Goal: Task Accomplishment & Management: Manage account settings

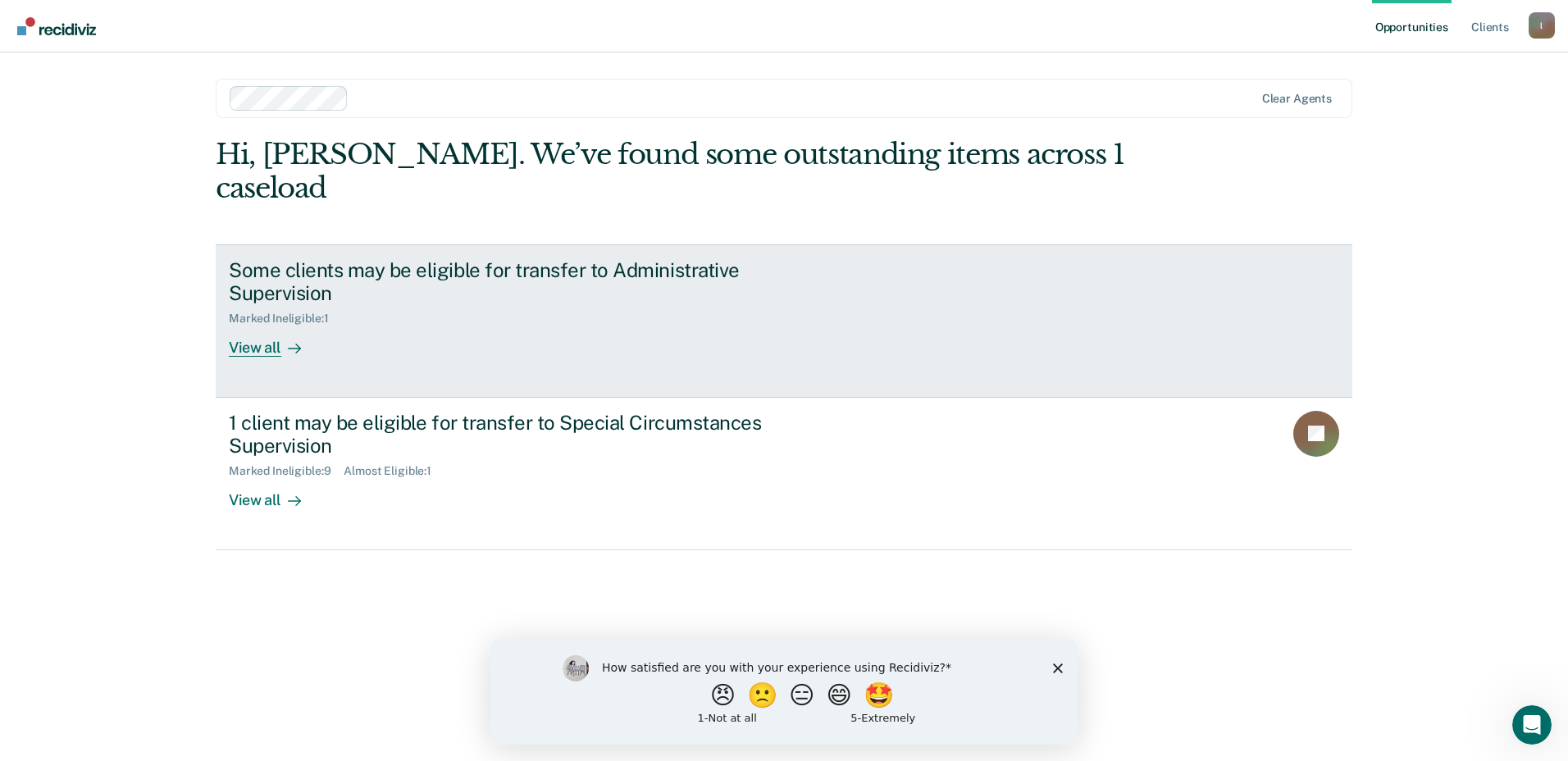
click at [244, 326] on div "View all" at bounding box center [274, 341] width 92 height 32
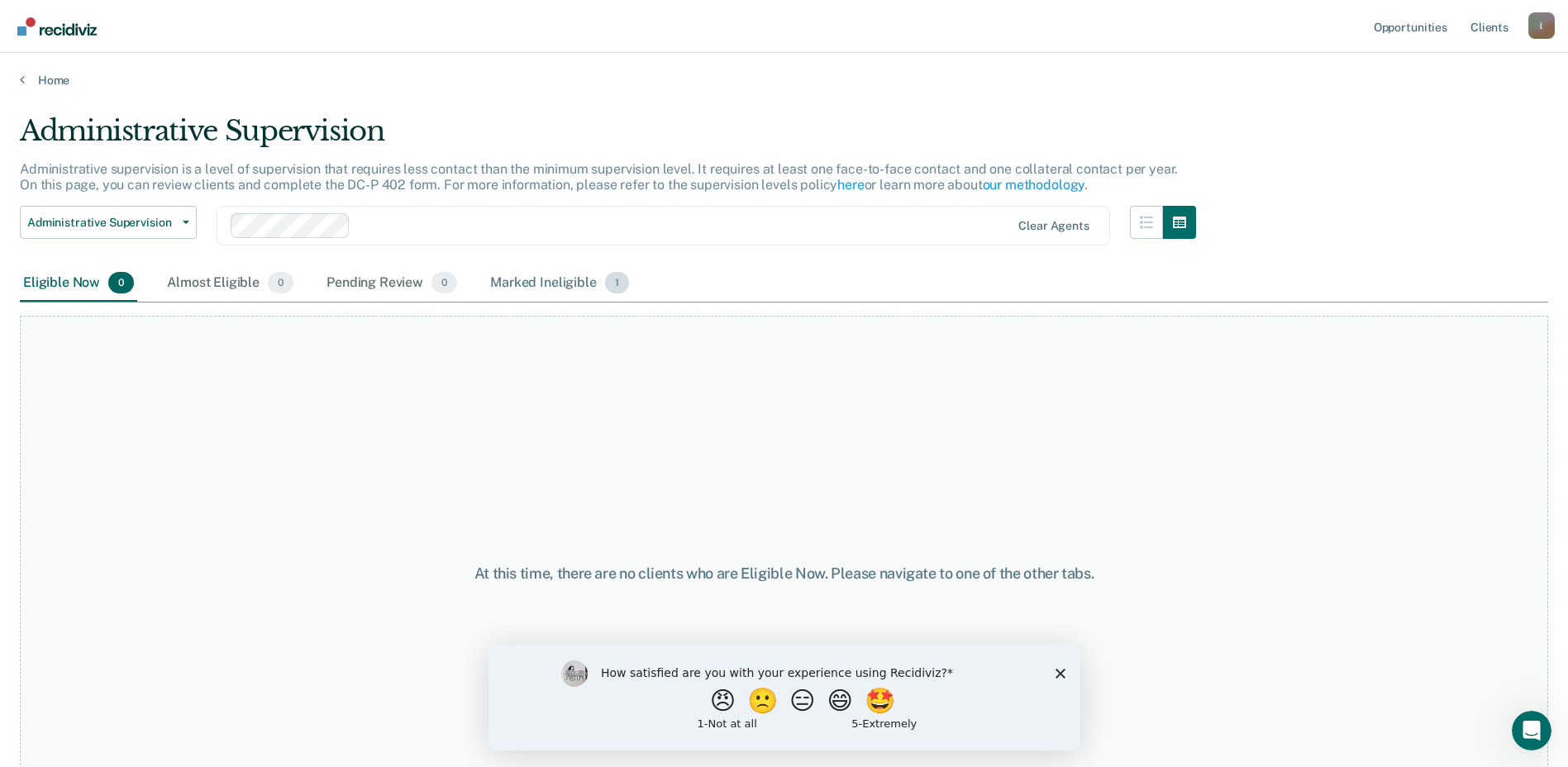
click at [520, 290] on div "Marked Ineligible 1" at bounding box center [560, 283] width 146 height 37
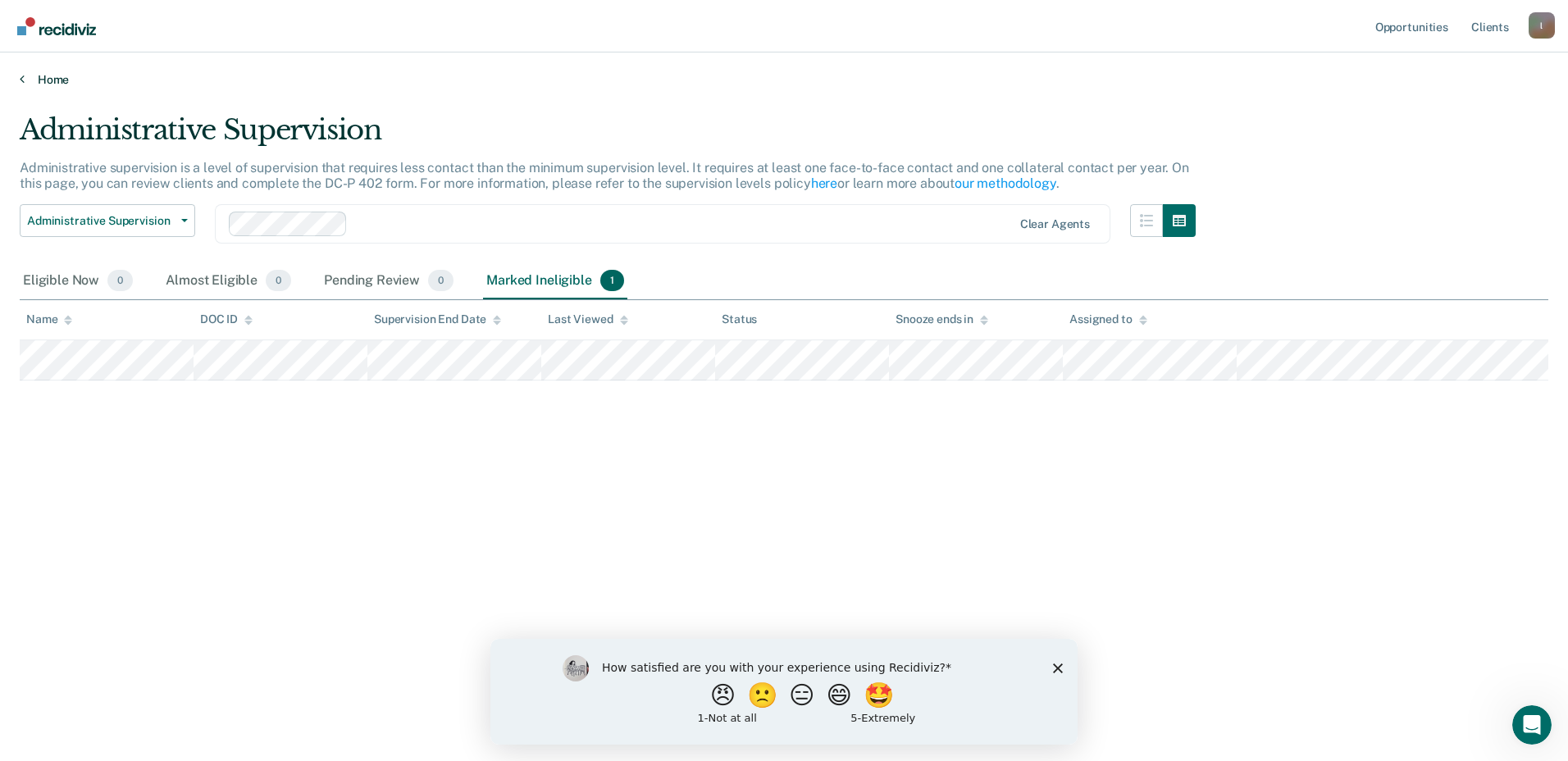
click at [41, 76] on link "Home" at bounding box center [784, 79] width 1529 height 15
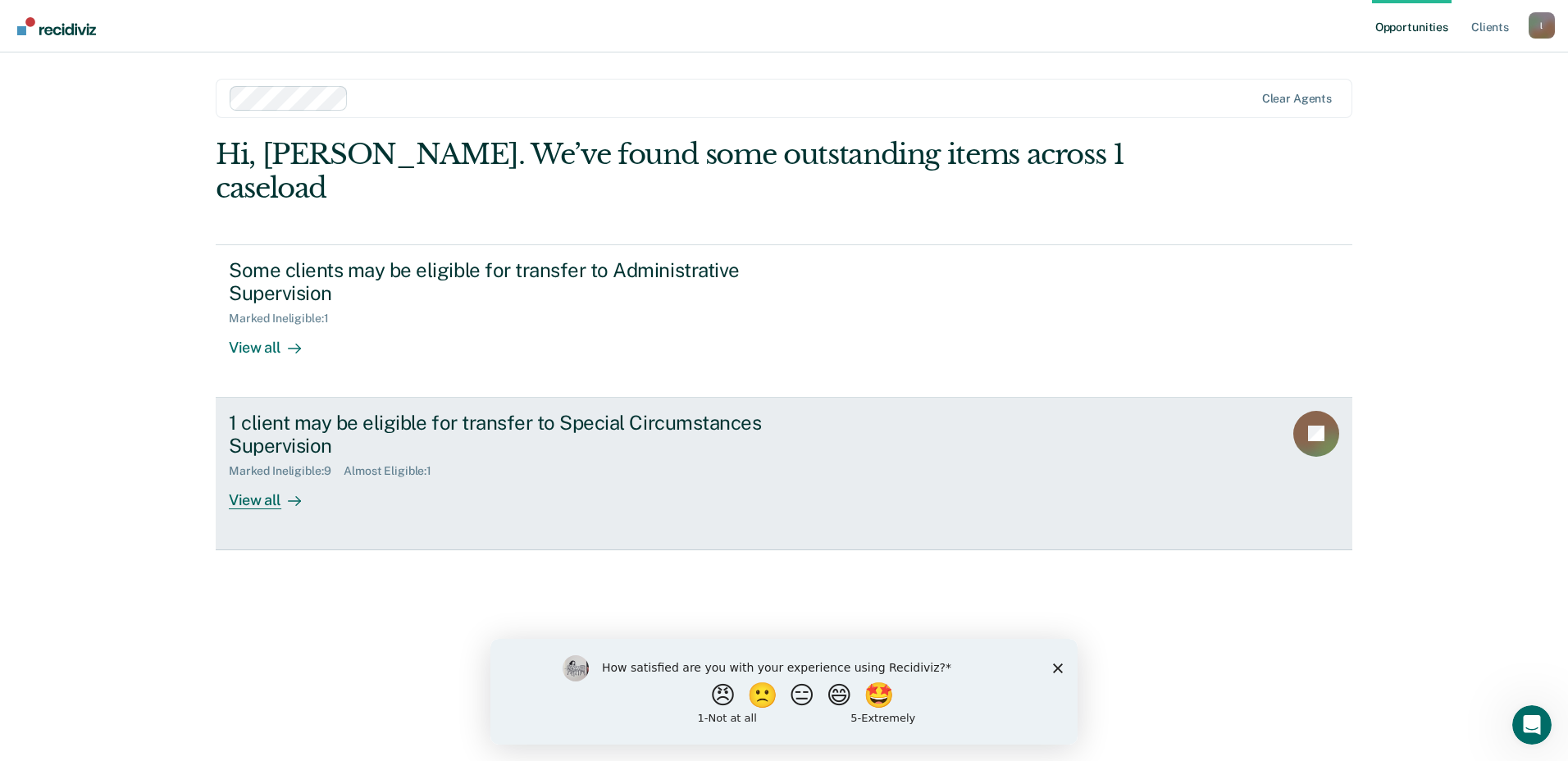
click at [241, 478] on div "View all" at bounding box center [274, 493] width 92 height 32
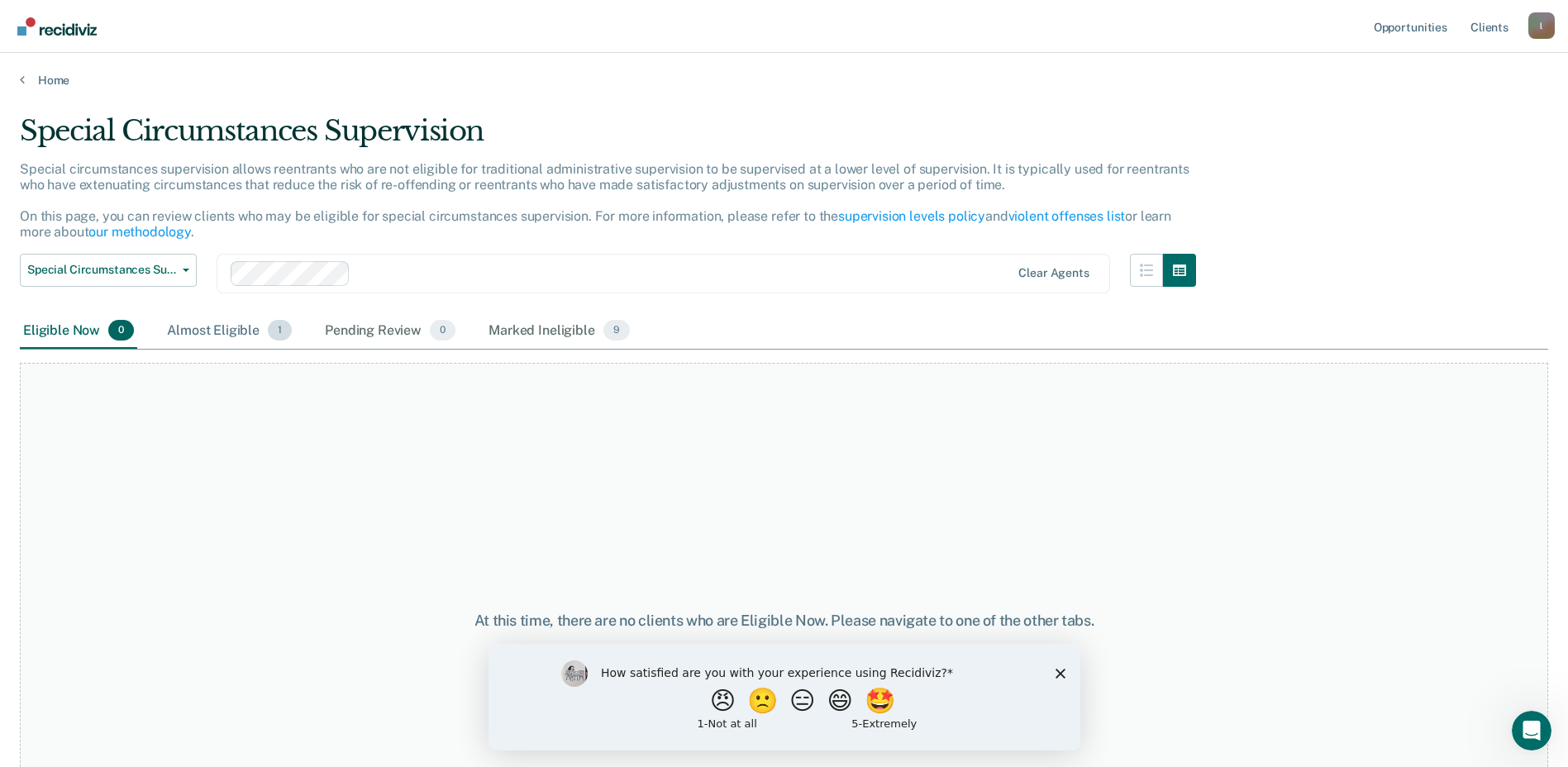
click at [219, 333] on div "Almost Eligible 1" at bounding box center [228, 331] width 131 height 37
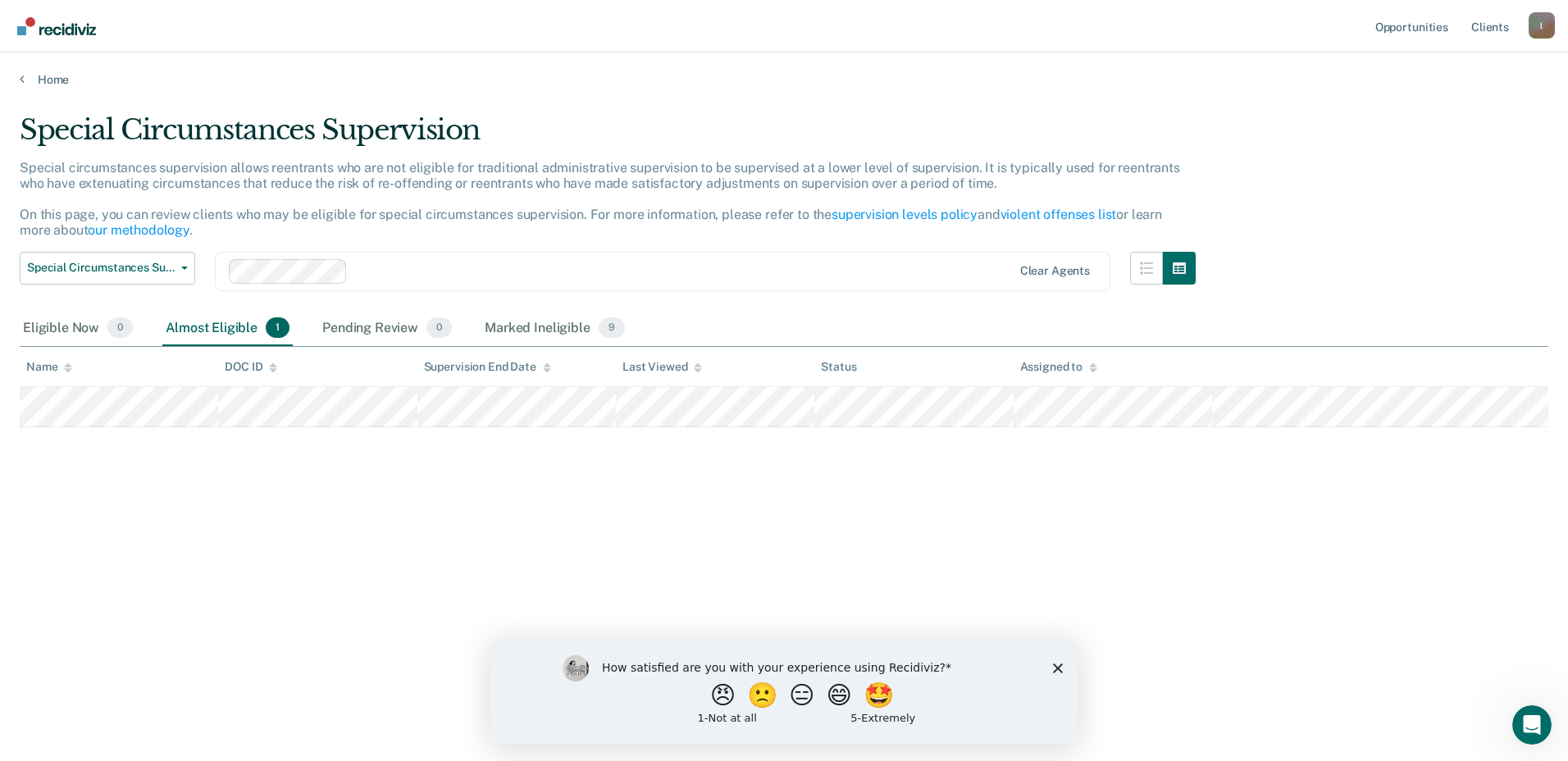
drag, startPoint x: 1058, startPoint y: 666, endPoint x: 1547, endPoint y: 1304, distance: 803.8
click at [1058, 666] on polygon "Close survey" at bounding box center [1057, 667] width 10 height 10
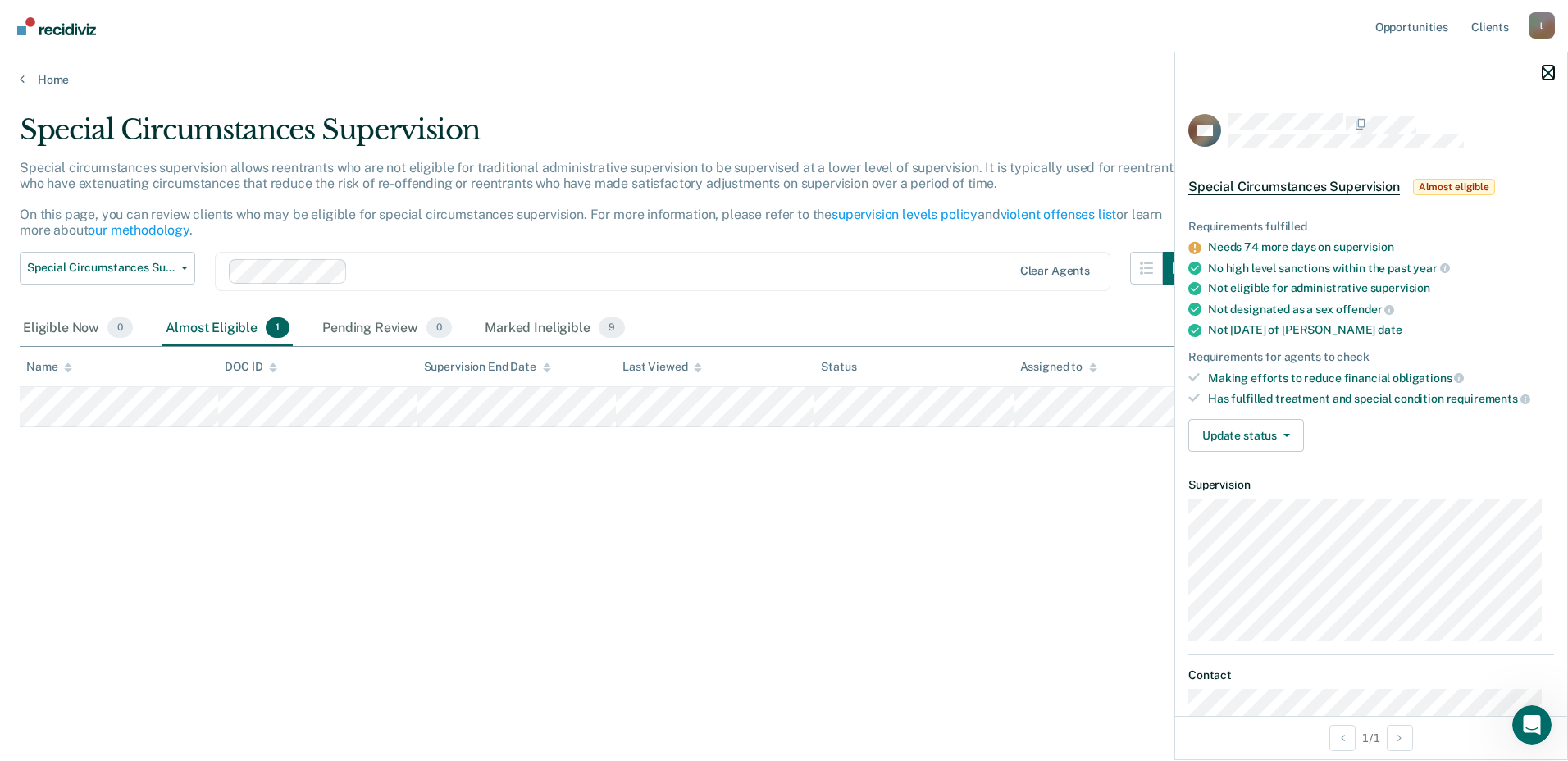
click at [1545, 73] on icon "button" at bounding box center [1548, 73] width 12 height 12
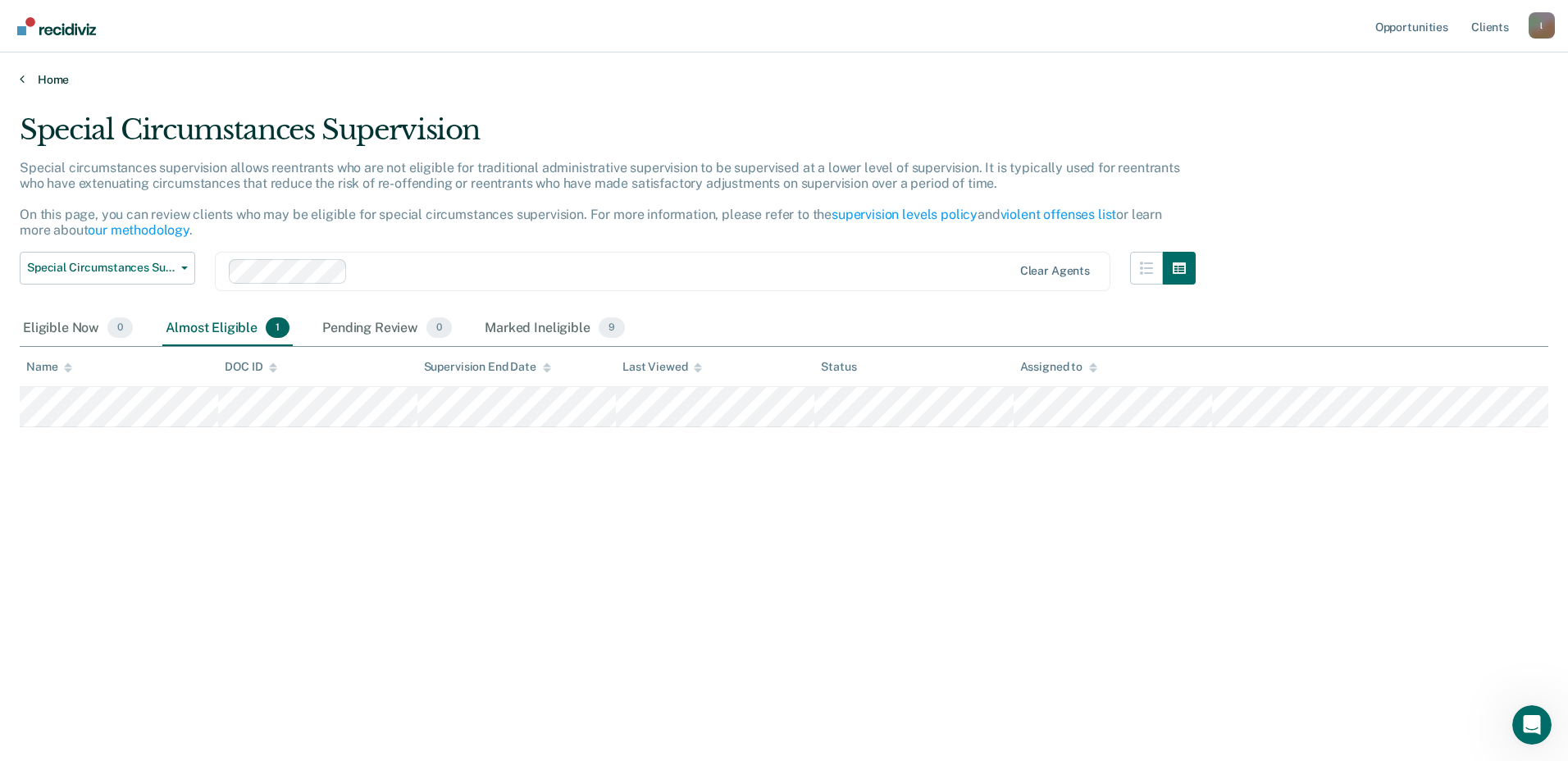
click at [53, 79] on link "Home" at bounding box center [784, 79] width 1529 height 15
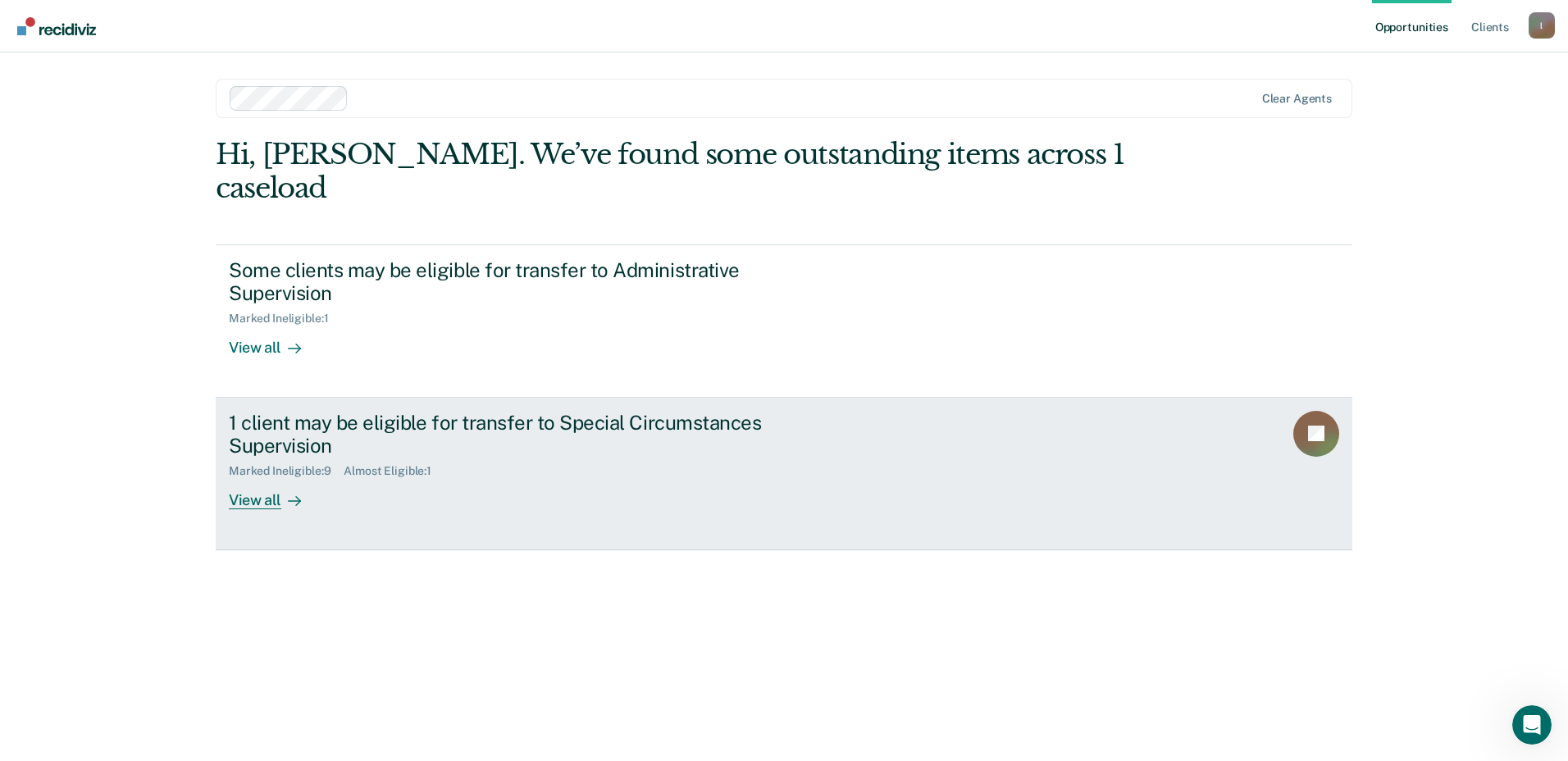
click at [272, 478] on div "View all" at bounding box center [274, 493] width 92 height 32
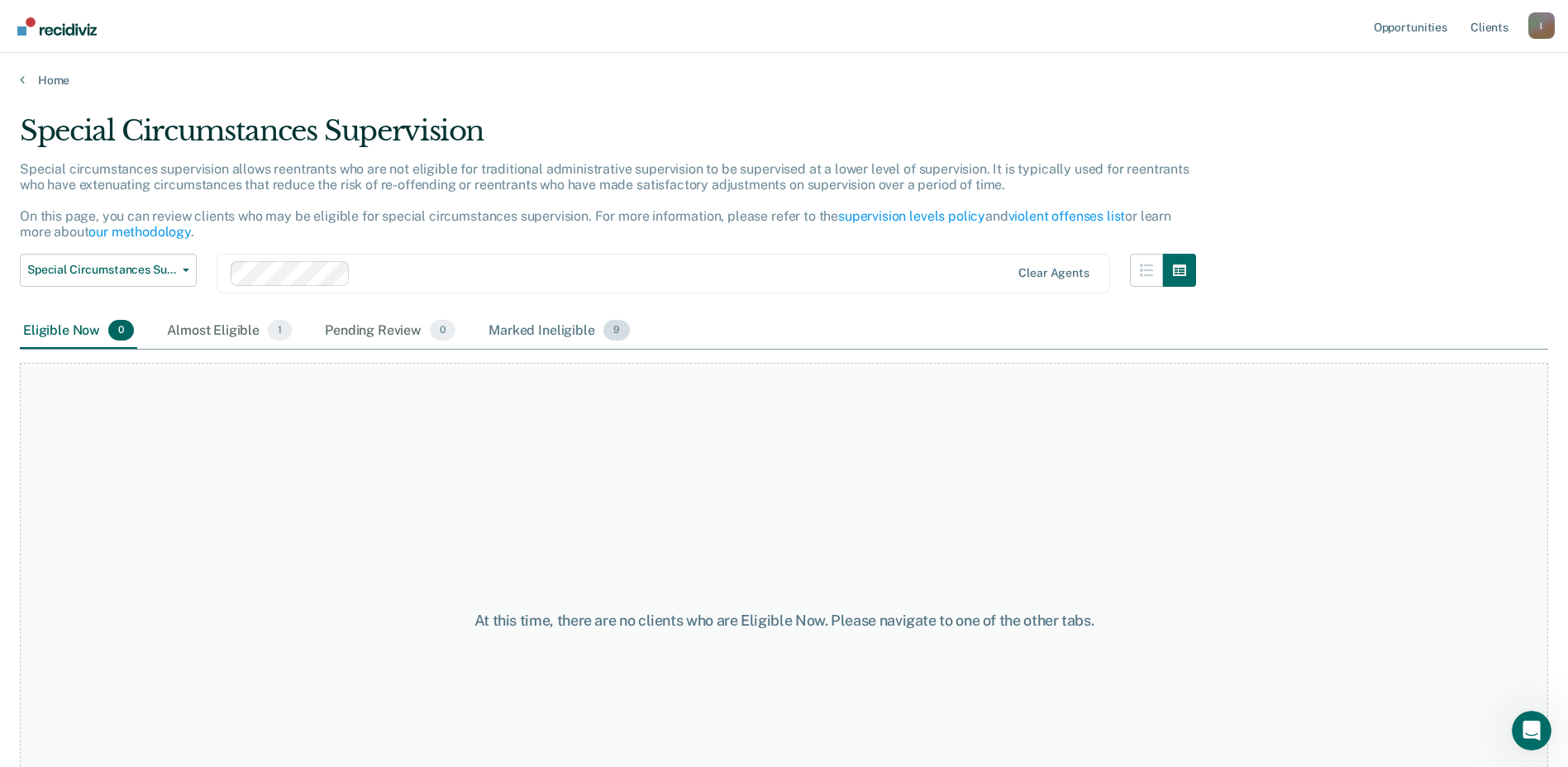
click at [524, 332] on div "Marked Ineligible 9" at bounding box center [559, 331] width 148 height 37
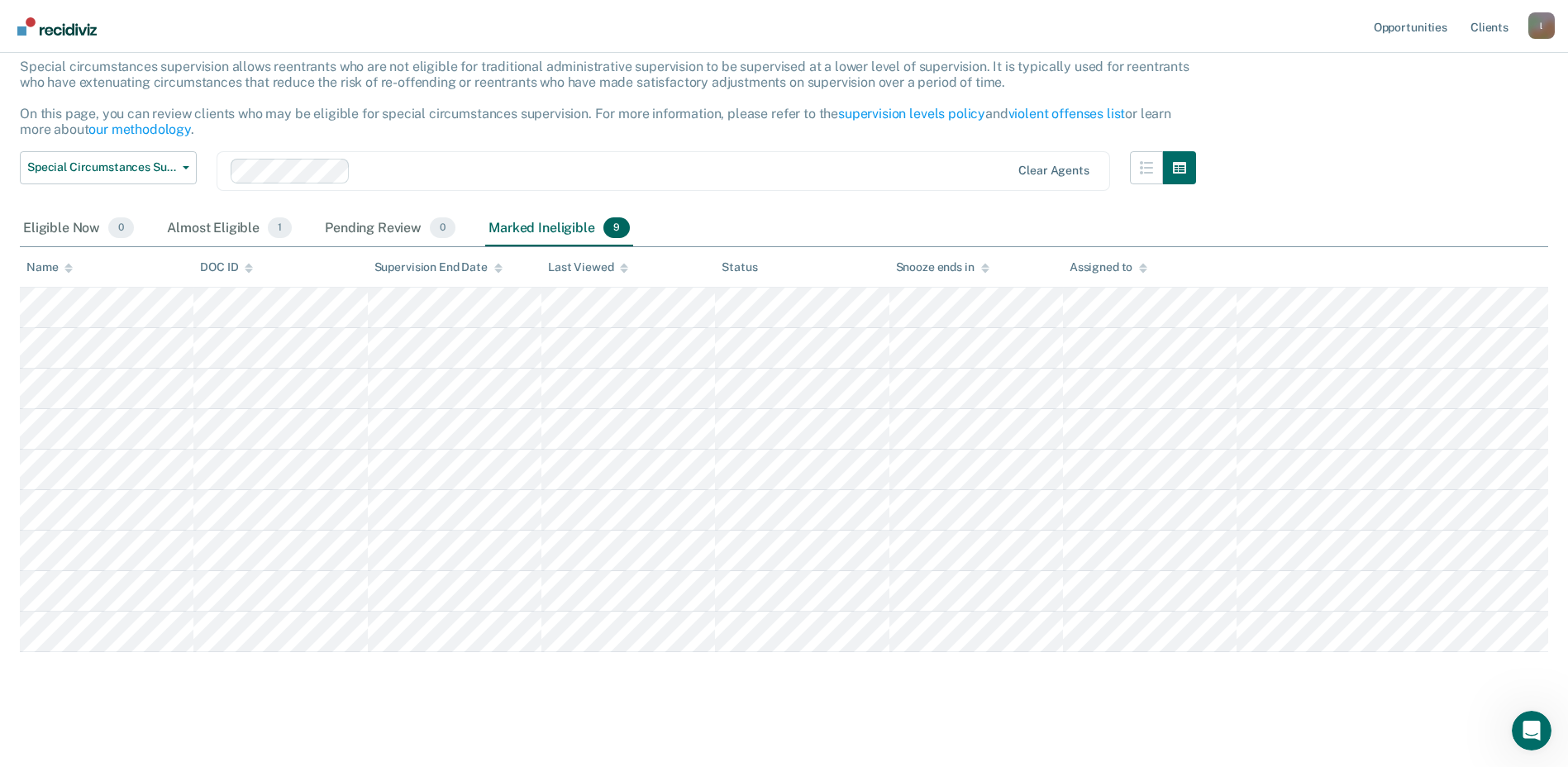
scroll to position [106, 0]
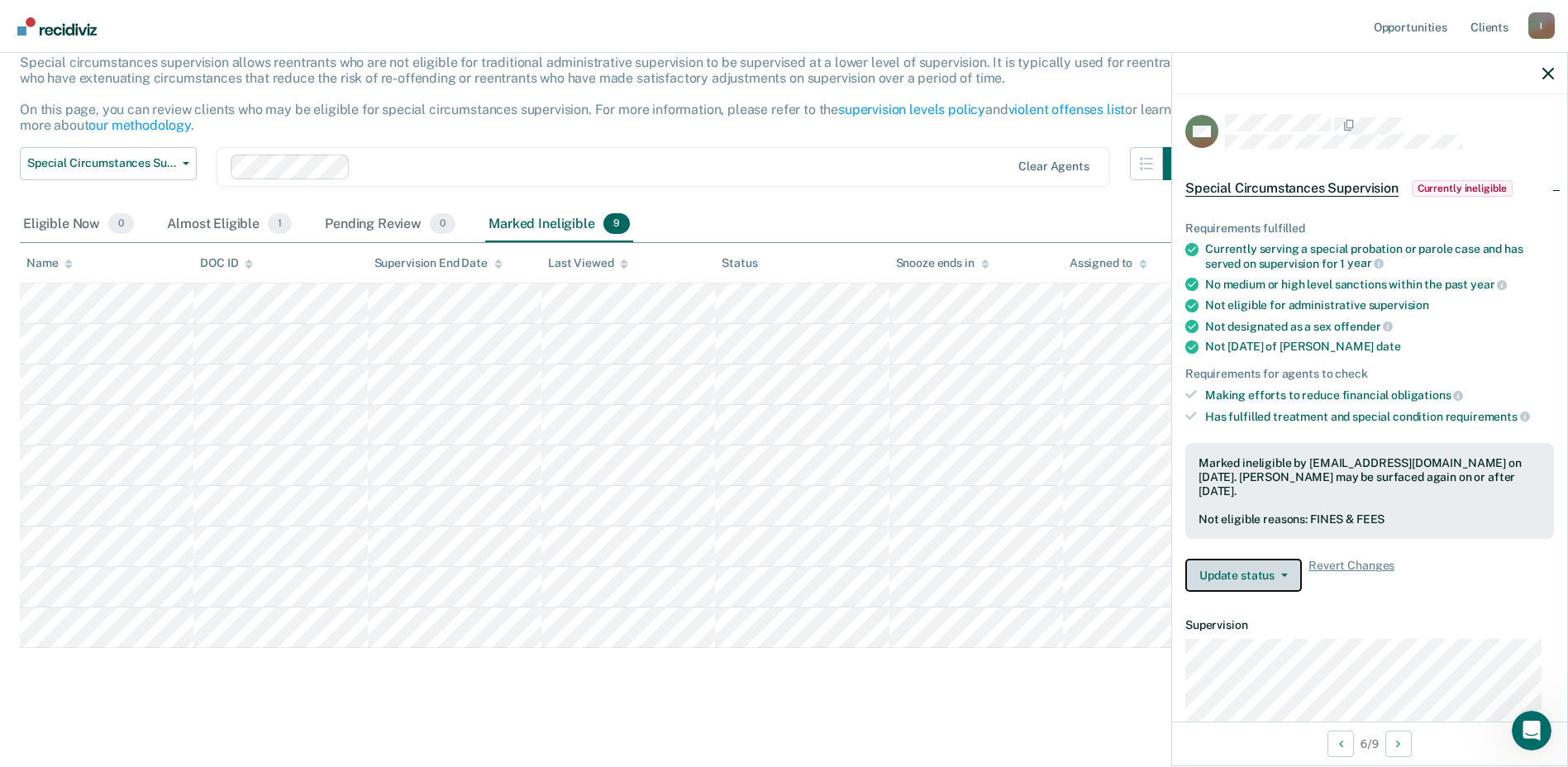
click at [1285, 573] on icon "button" at bounding box center [1284, 575] width 6 height 4
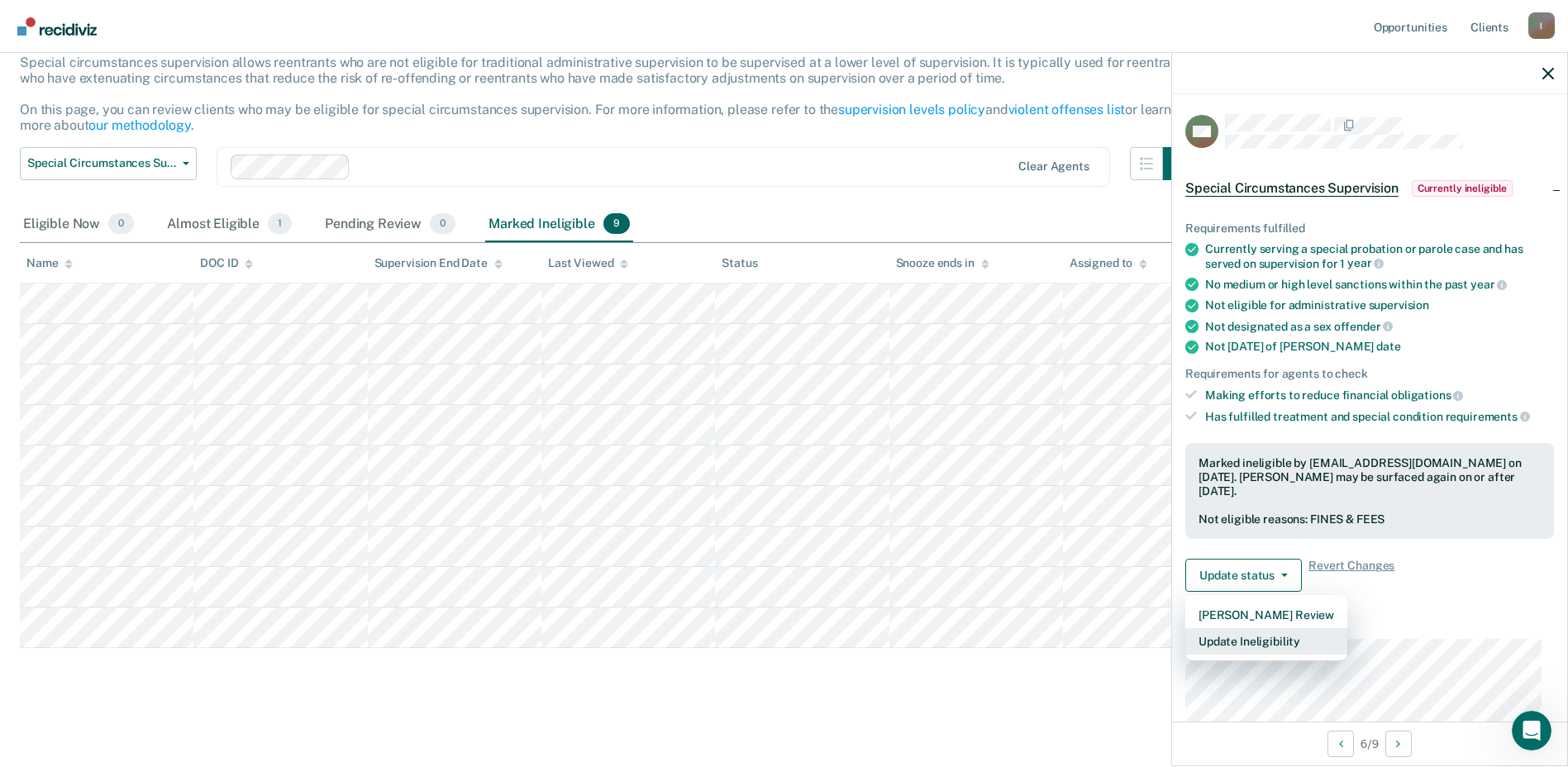
click at [1249, 648] on button "Update Ineligibility" at bounding box center [1266, 641] width 162 height 27
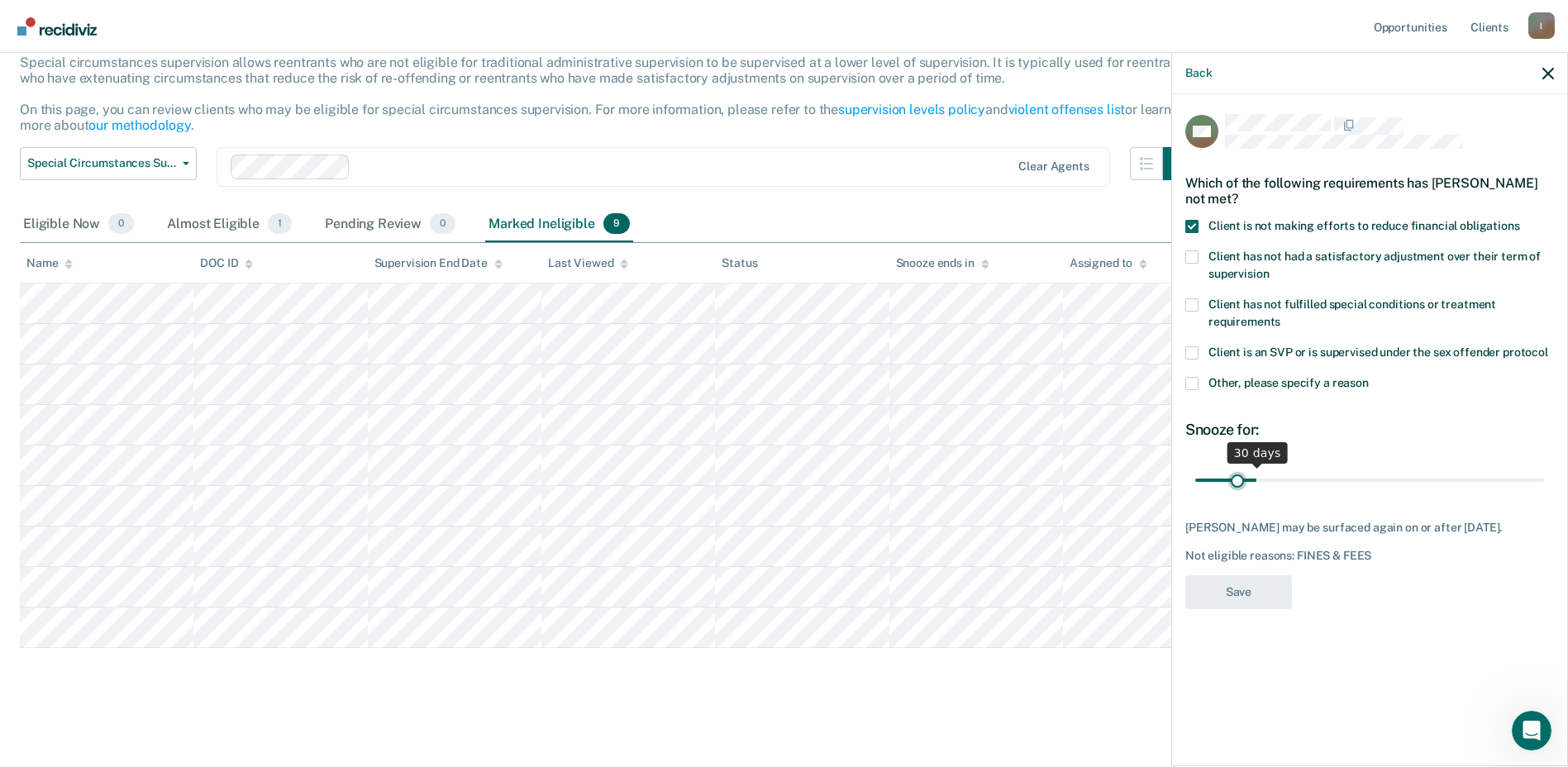
click at [1238, 476] on input "range" at bounding box center [1369, 480] width 349 height 29
click at [1264, 476] on input "range" at bounding box center [1369, 480] width 349 height 29
click at [1255, 480] on input "range" at bounding box center [1369, 480] width 349 height 29
click at [1207, 477] on input "range" at bounding box center [1369, 480] width 349 height 29
click at [1251, 475] on input "range" at bounding box center [1369, 480] width 349 height 29
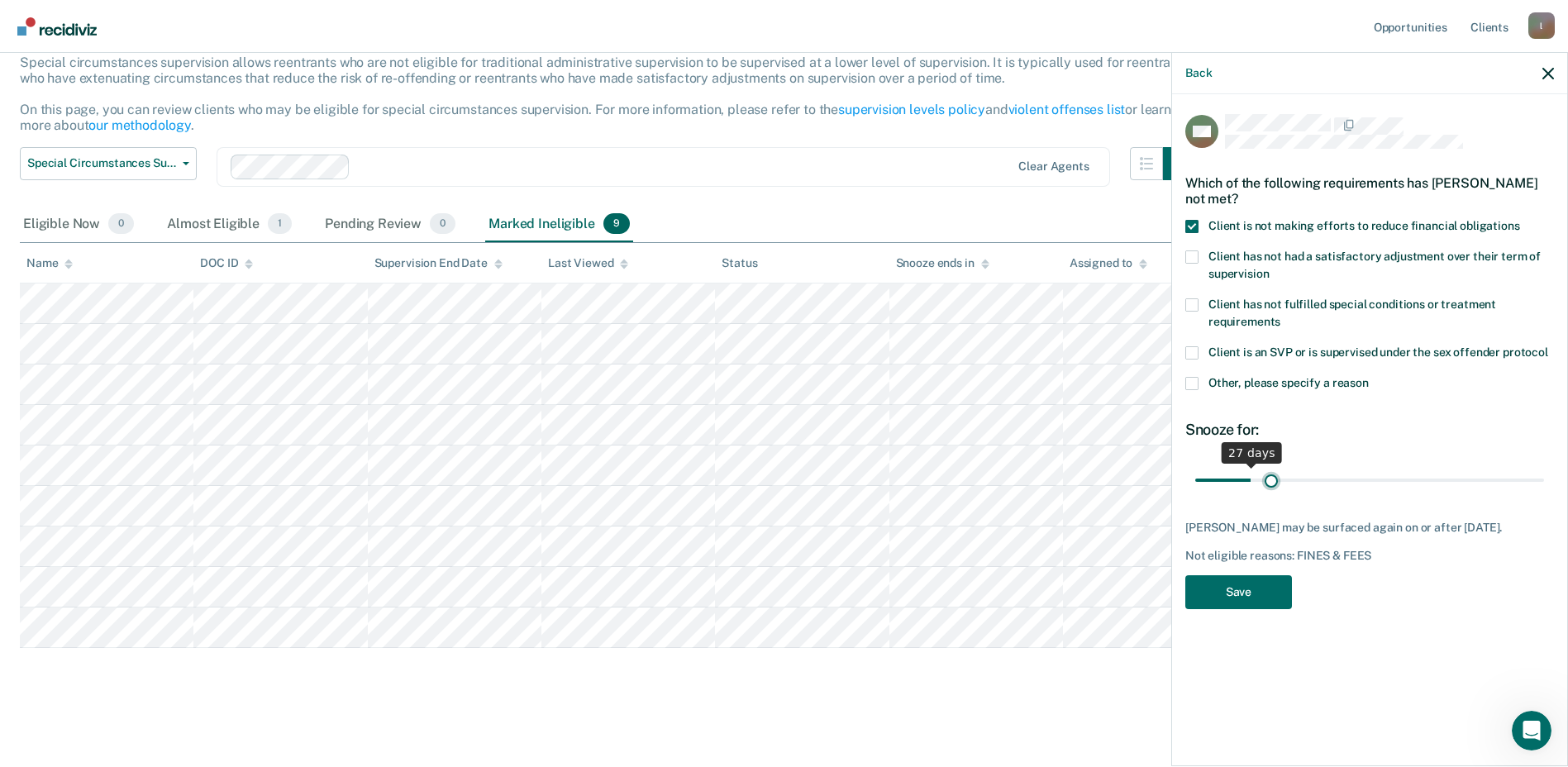
click at [1271, 477] on input "range" at bounding box center [1369, 480] width 349 height 29
click at [1245, 475] on input "range" at bounding box center [1369, 480] width 349 height 29
type input "29"
click at [1253, 478] on input "range" at bounding box center [1369, 480] width 349 height 29
click at [1254, 595] on button "Save" at bounding box center [1239, 592] width 106 height 34
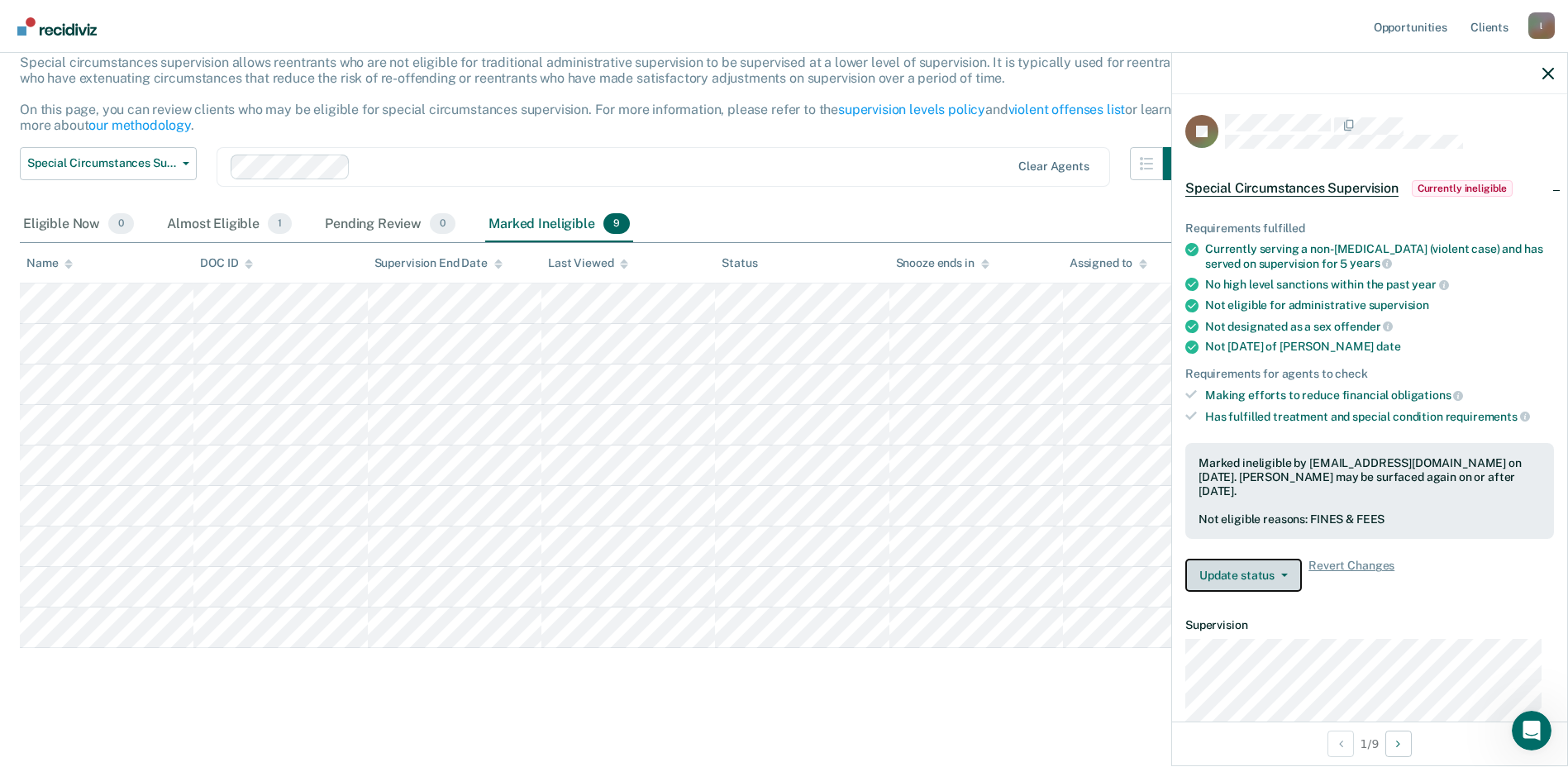
click at [1265, 585] on button "Update status" at bounding box center [1243, 575] width 117 height 33
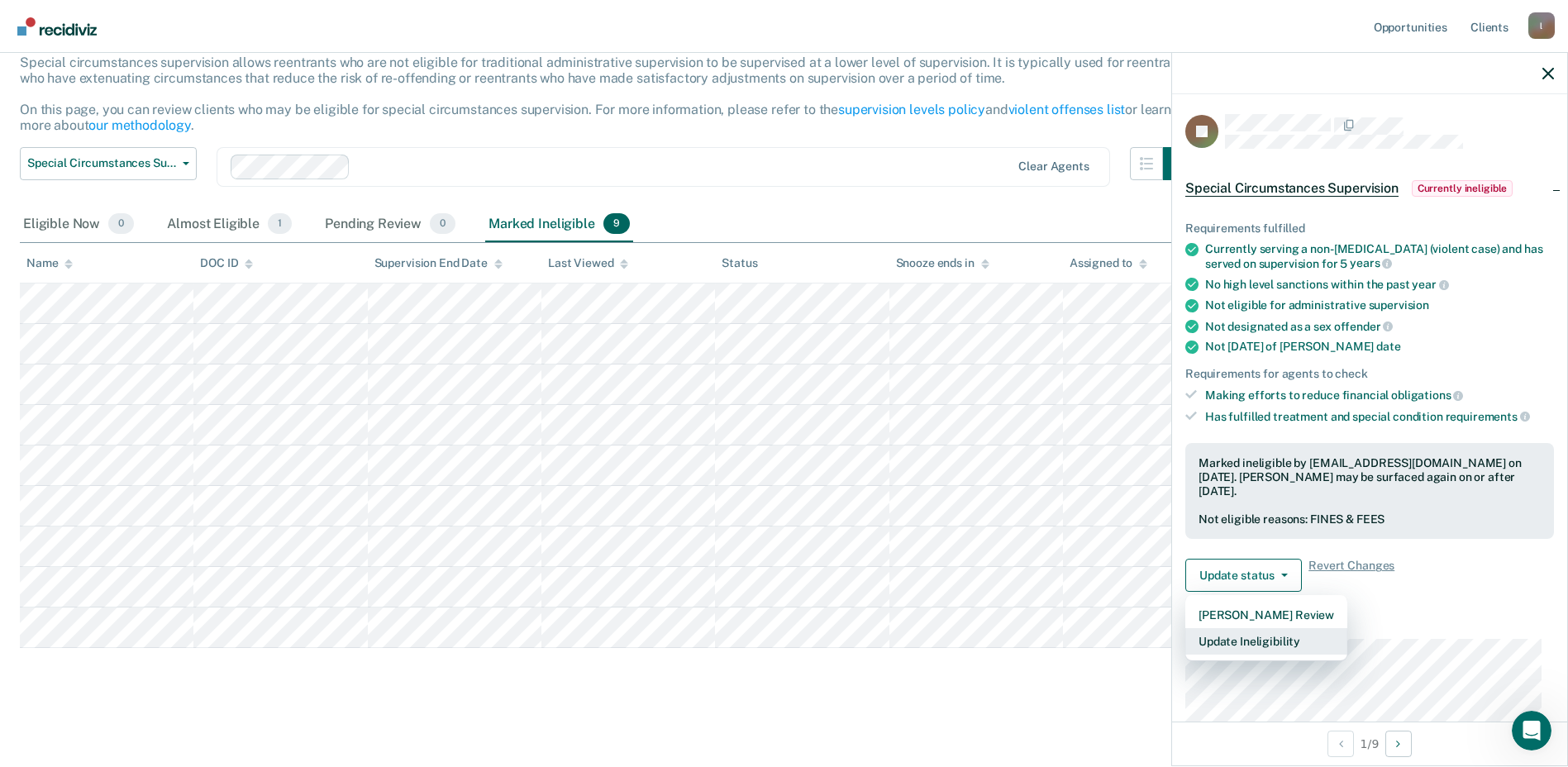
click at [1251, 641] on button "Update Ineligibility" at bounding box center [1266, 641] width 162 height 27
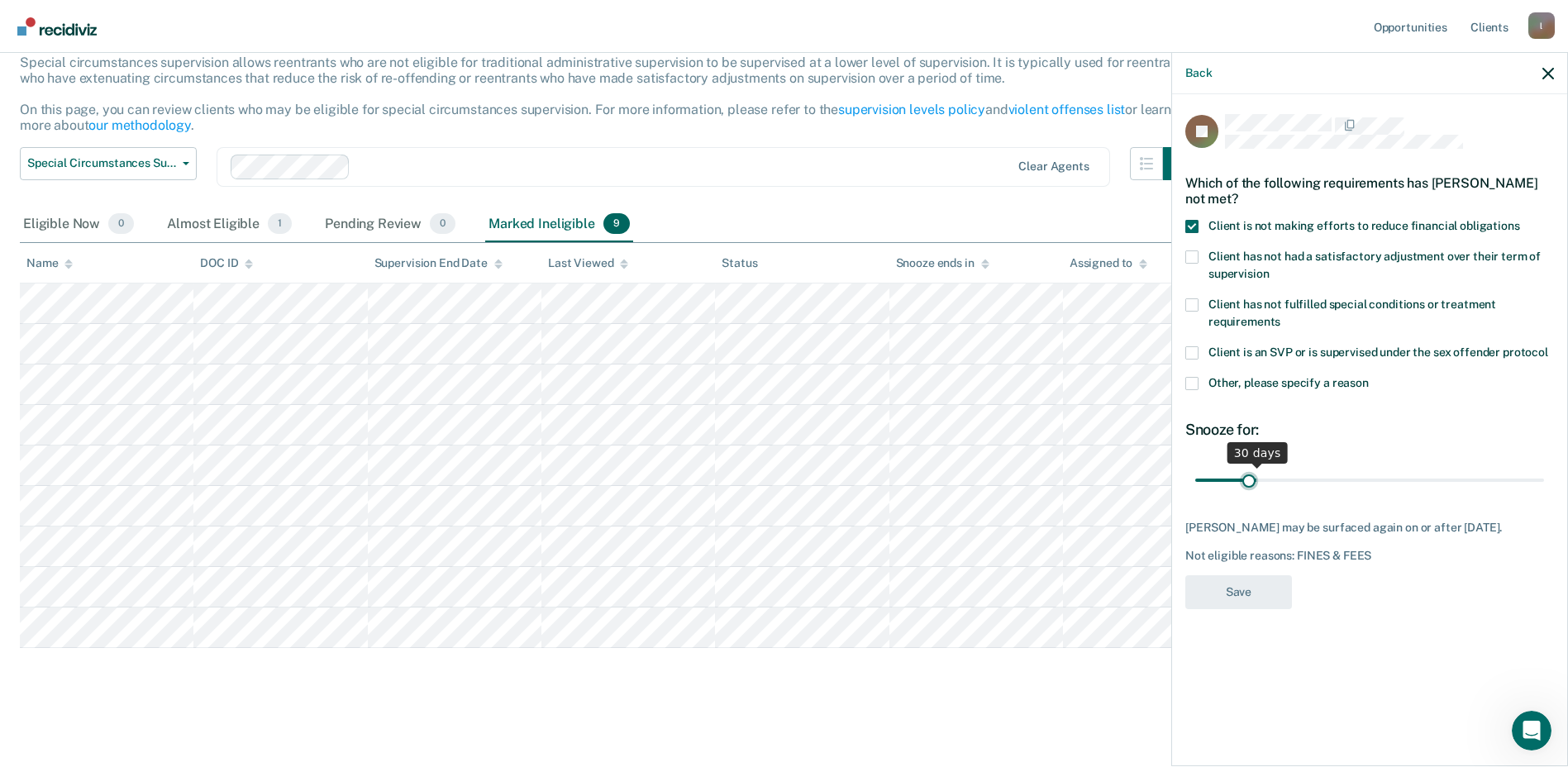
click at [1249, 479] on input "range" at bounding box center [1369, 480] width 349 height 29
click at [1252, 479] on input "range" at bounding box center [1369, 480] width 349 height 29
click at [1260, 477] on input "range" at bounding box center [1369, 480] width 349 height 29
click at [1251, 477] on input "range" at bounding box center [1369, 480] width 349 height 29
click at [1257, 476] on input "range" at bounding box center [1369, 480] width 349 height 29
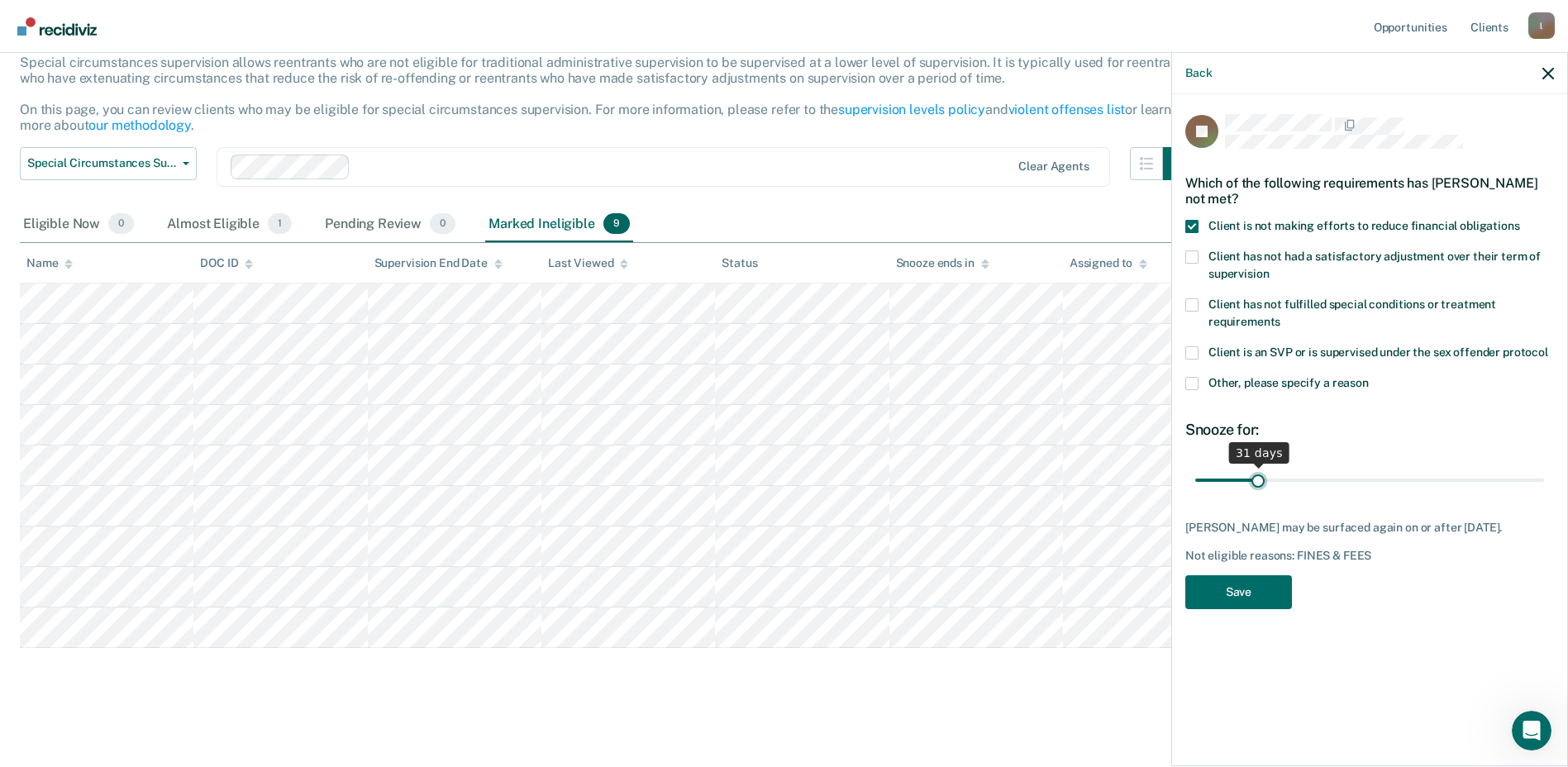
click at [1252, 476] on input "range" at bounding box center [1369, 480] width 349 height 29
click at [1250, 476] on input "range" at bounding box center [1369, 480] width 349 height 29
click at [1252, 476] on input "range" at bounding box center [1369, 480] width 349 height 29
click at [1256, 476] on input "range" at bounding box center [1369, 480] width 349 height 29
type input "29"
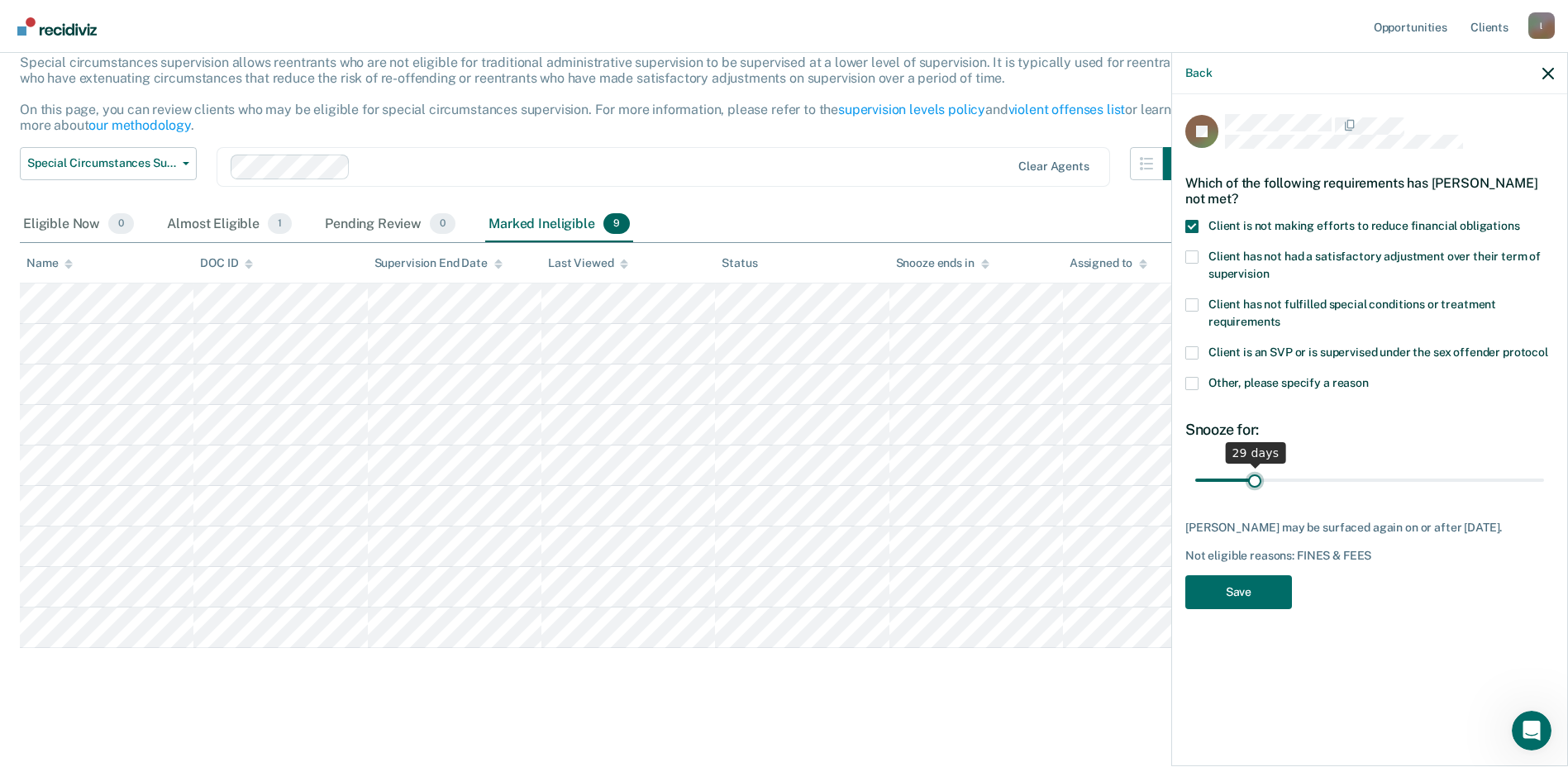
click at [1254, 478] on input "range" at bounding box center [1369, 480] width 349 height 29
click at [1241, 588] on button "Save" at bounding box center [1239, 592] width 106 height 34
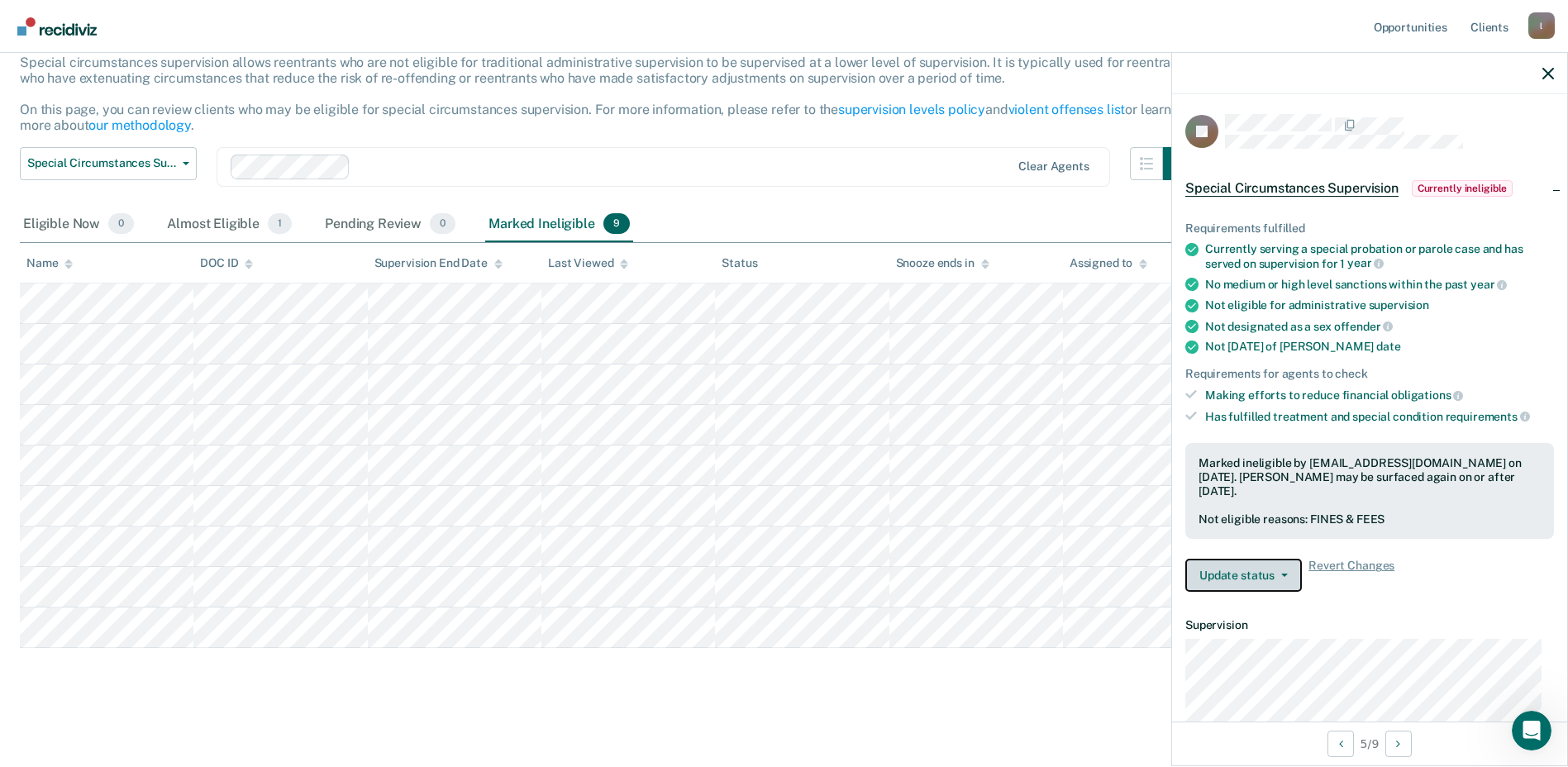
click at [1274, 579] on button "Update status" at bounding box center [1243, 575] width 117 height 33
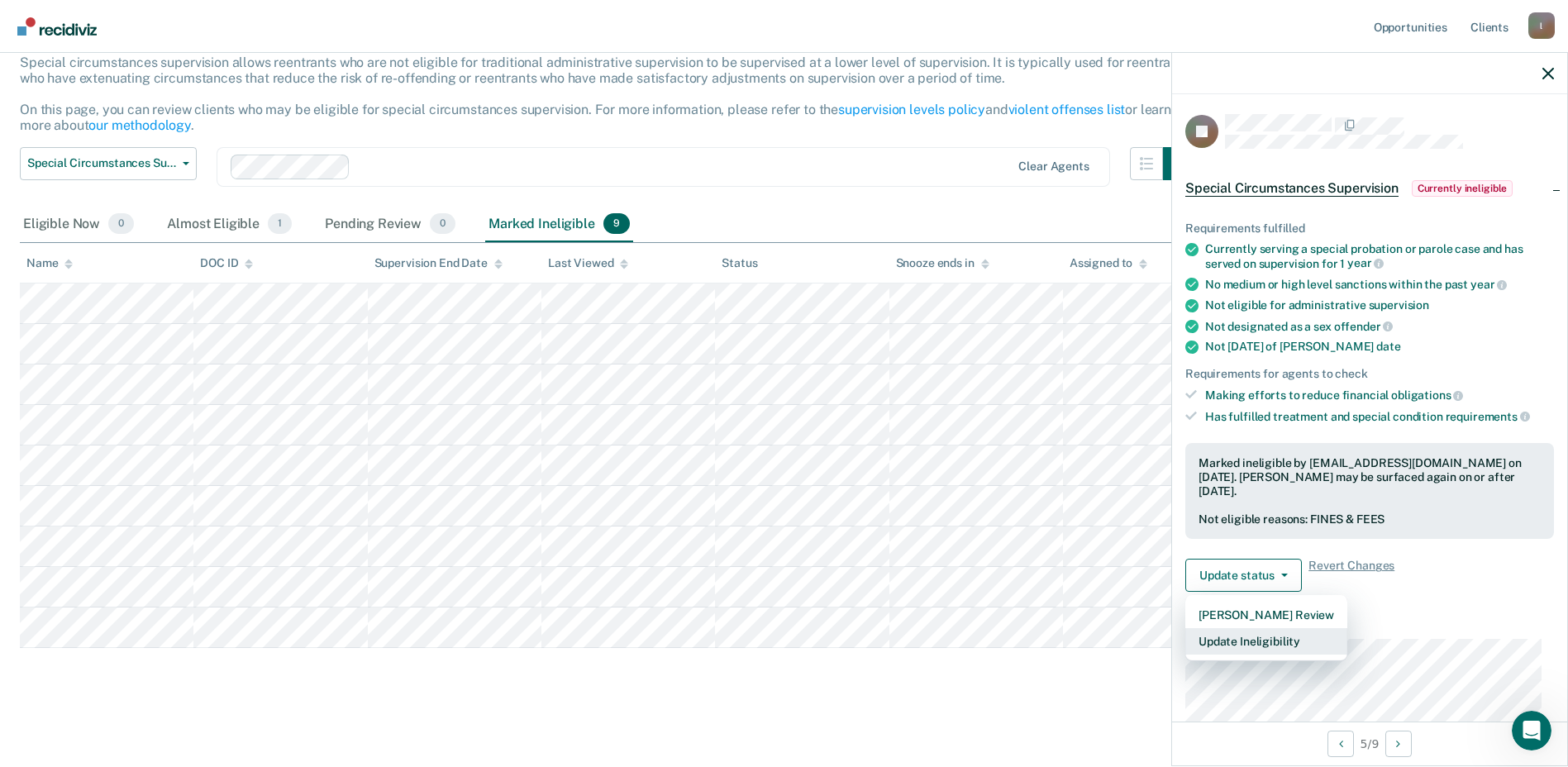
click at [1251, 645] on button "Update Ineligibility" at bounding box center [1266, 641] width 162 height 27
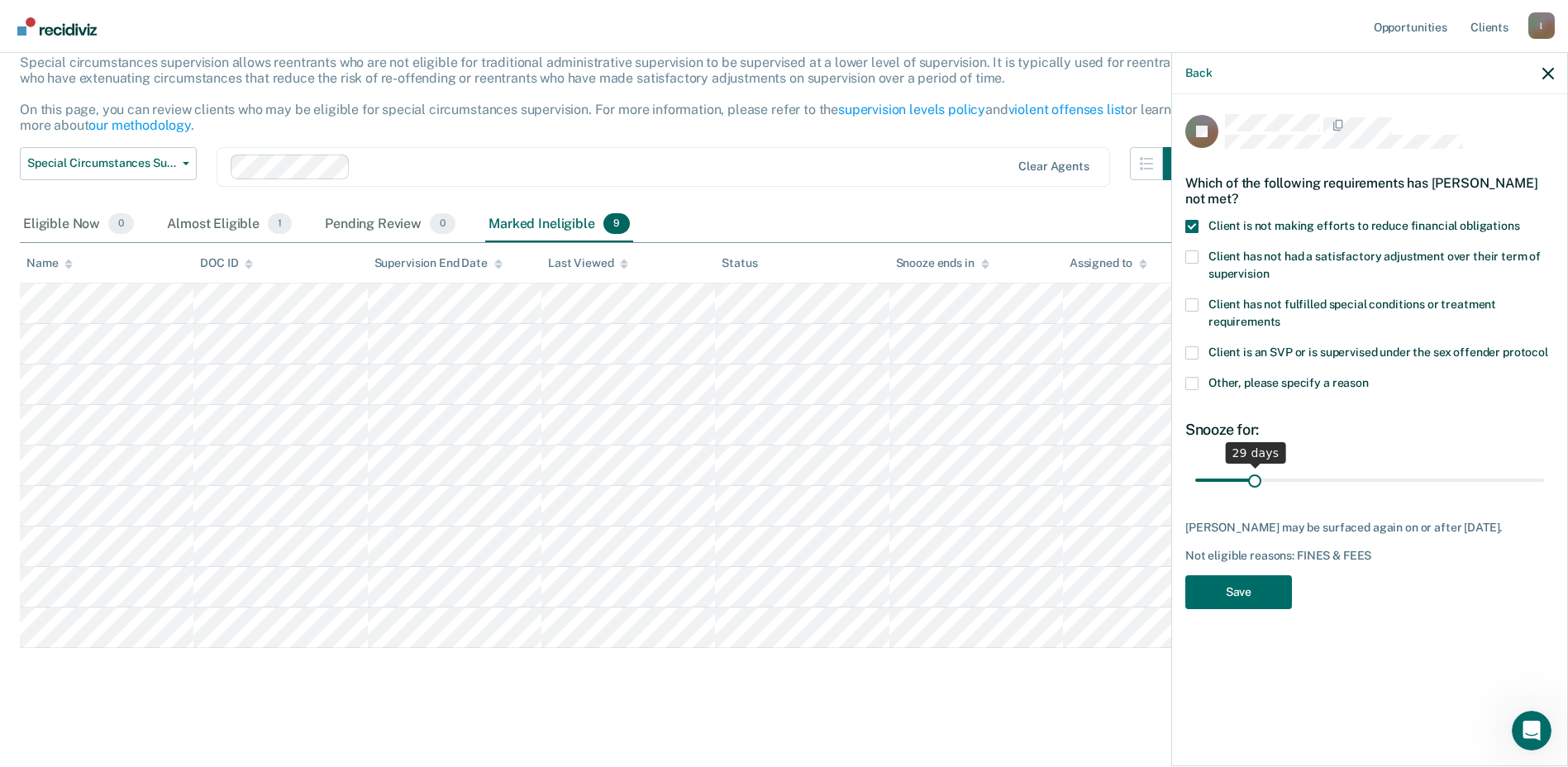
type input "29"
click at [1254, 479] on input "range" at bounding box center [1369, 480] width 349 height 29
click at [1237, 595] on button "Save" at bounding box center [1239, 592] width 106 height 34
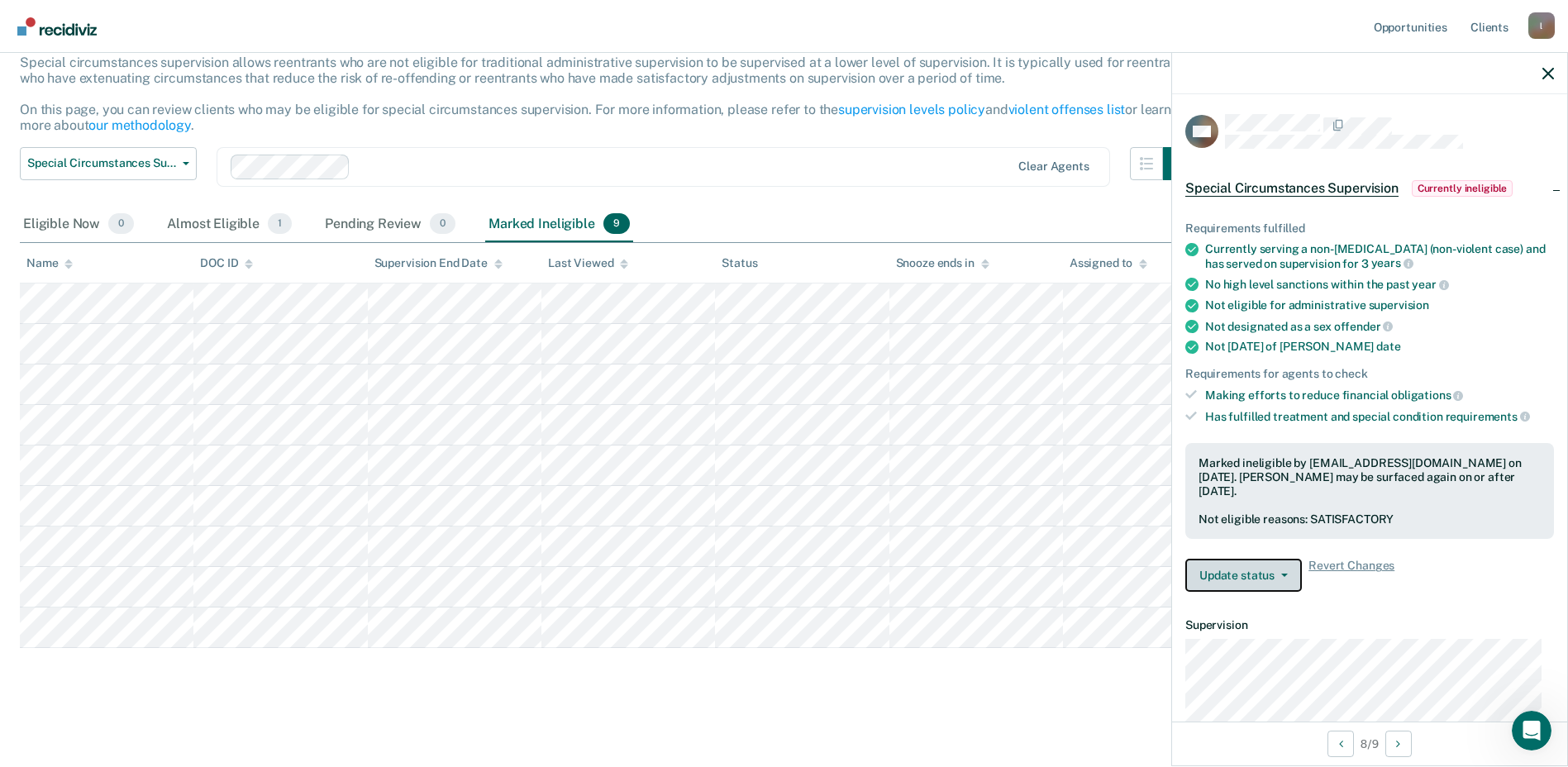
click at [1286, 577] on button "Update status" at bounding box center [1243, 575] width 117 height 33
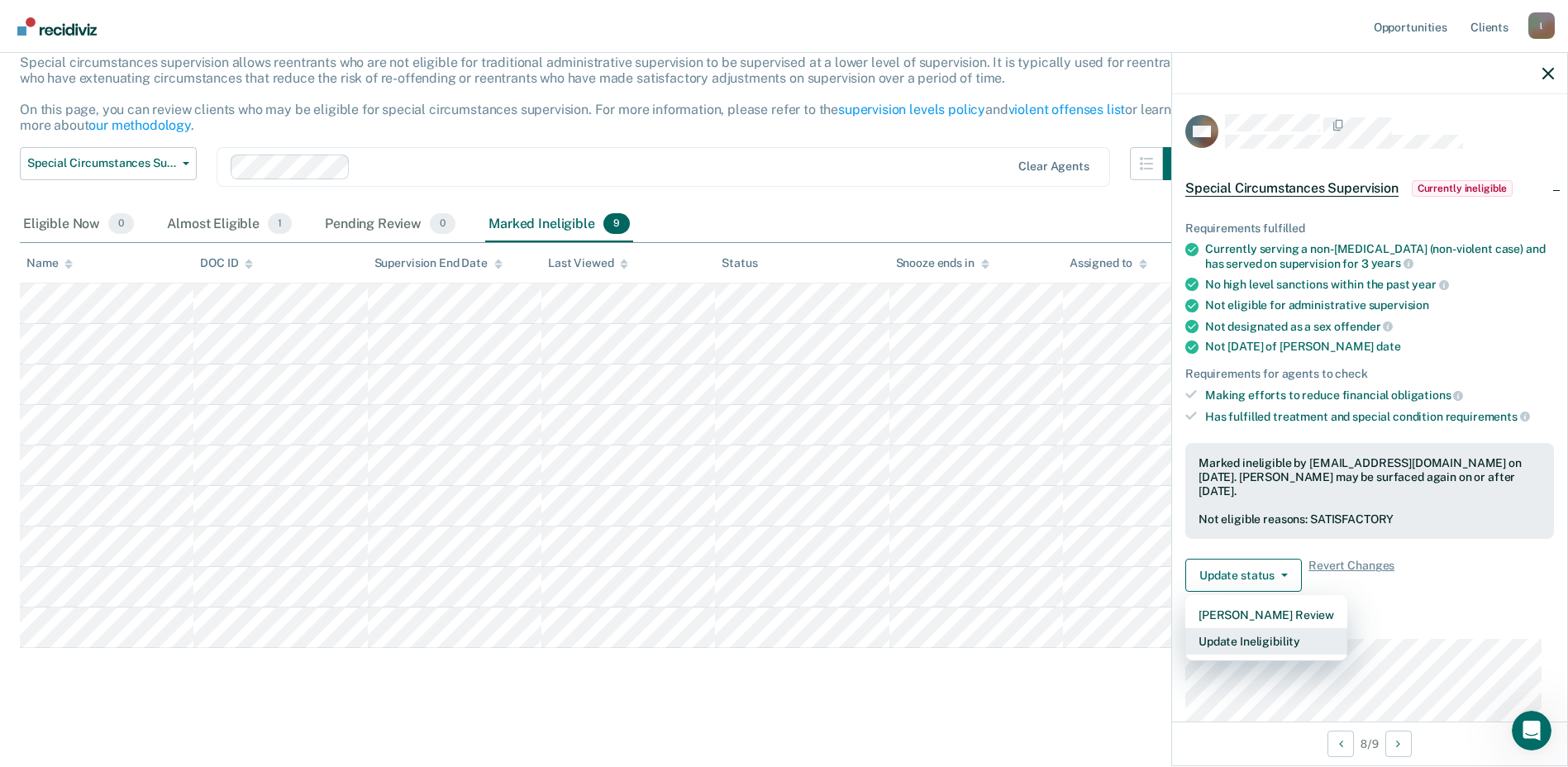
click at [1263, 639] on button "Update Ineligibility" at bounding box center [1266, 641] width 162 height 27
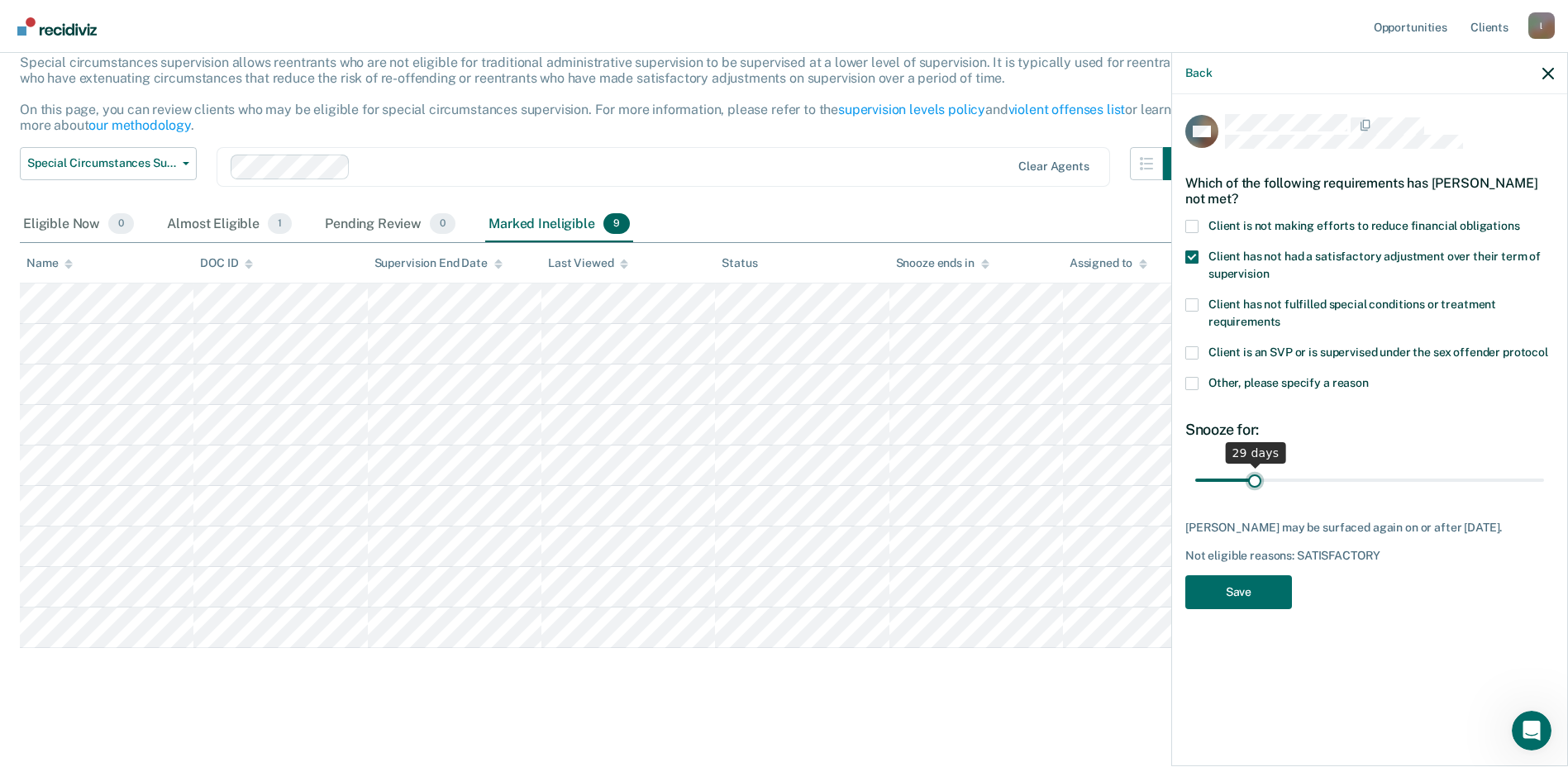
type input "29"
click at [1254, 479] on input "range" at bounding box center [1369, 480] width 349 height 29
click at [1262, 609] on button "Save" at bounding box center [1239, 592] width 106 height 34
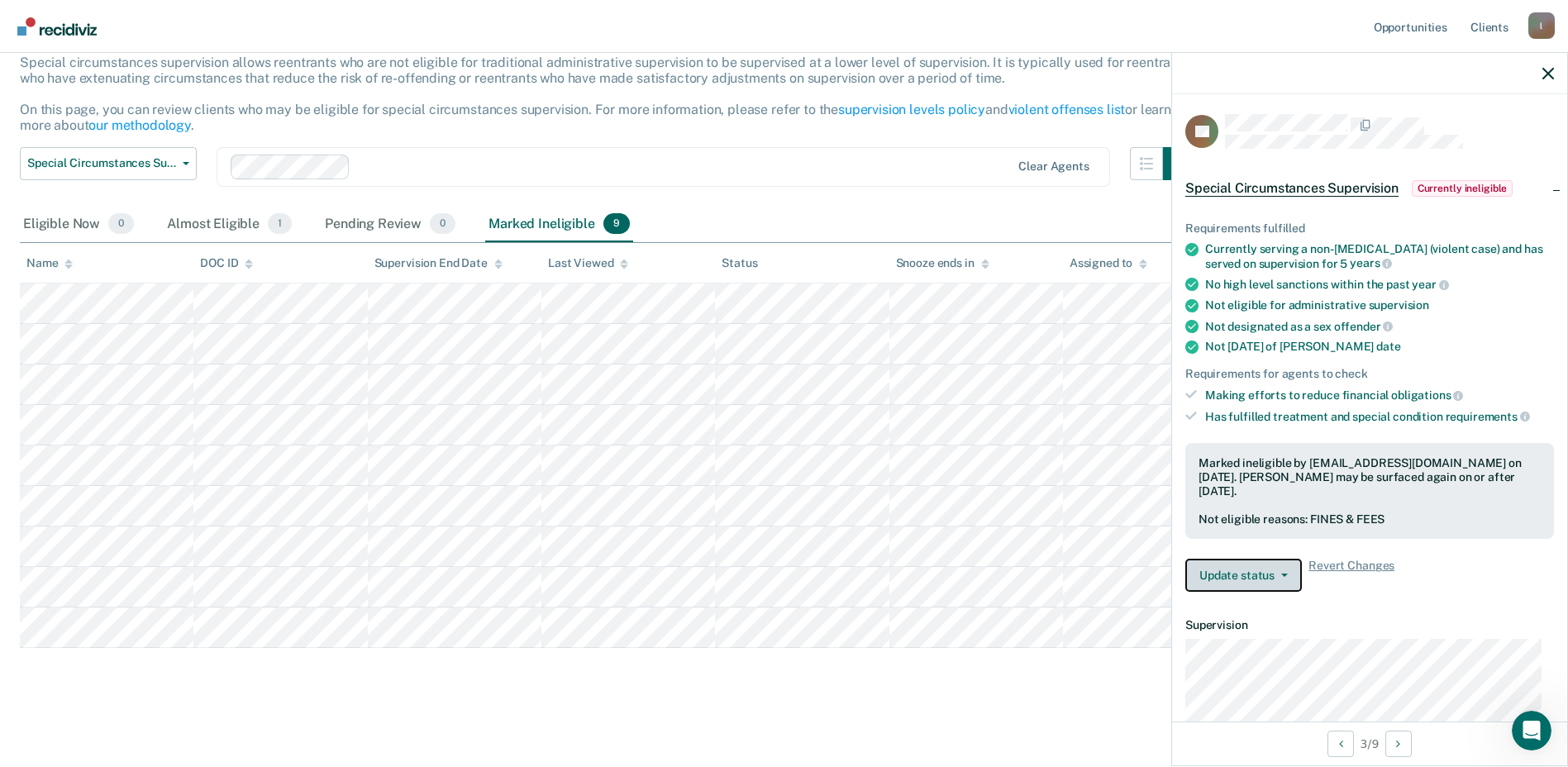
click at [1251, 574] on button "Update status" at bounding box center [1243, 575] width 117 height 33
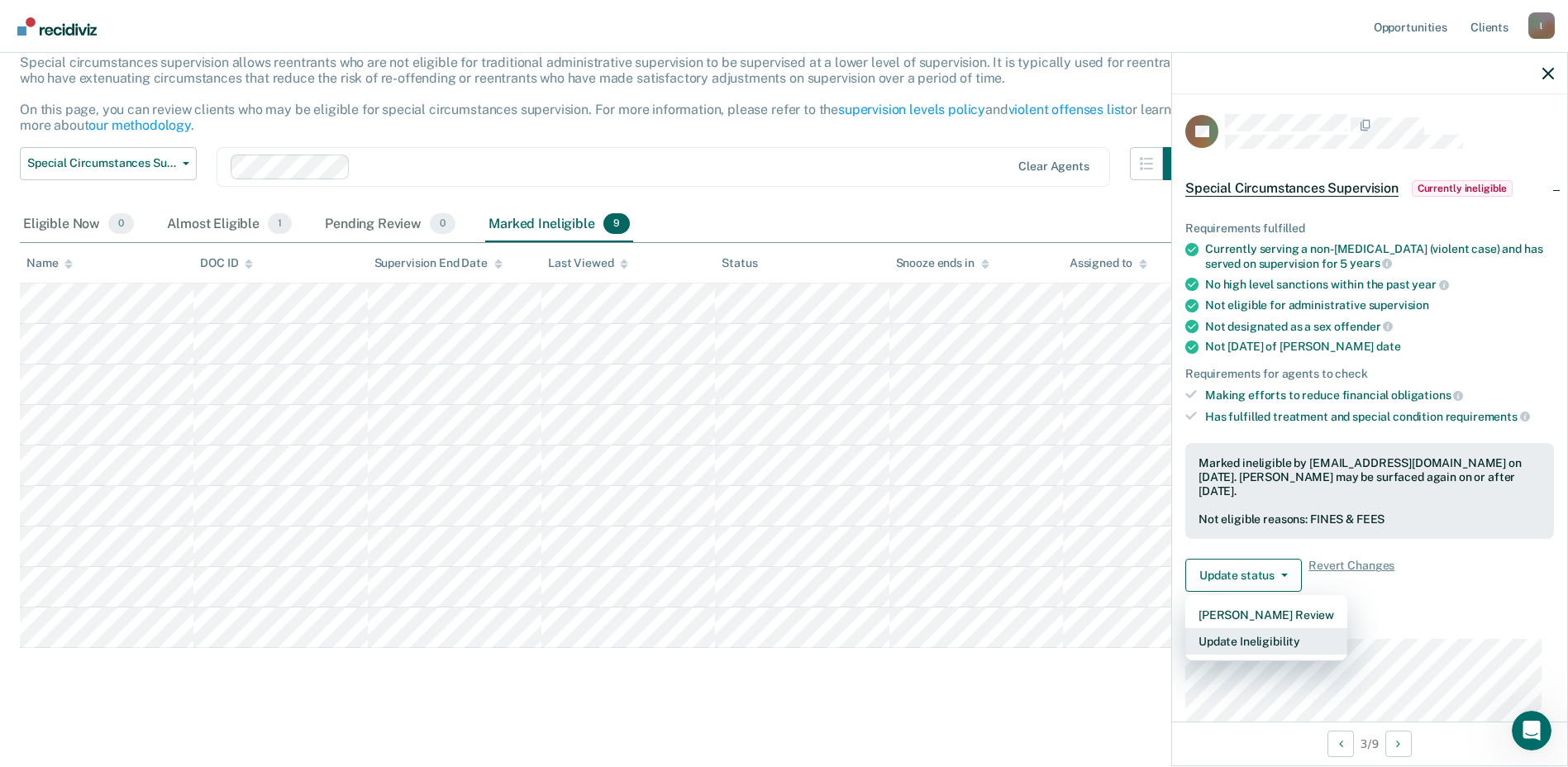
click at [1233, 648] on button "Update Ineligibility" at bounding box center [1266, 641] width 162 height 27
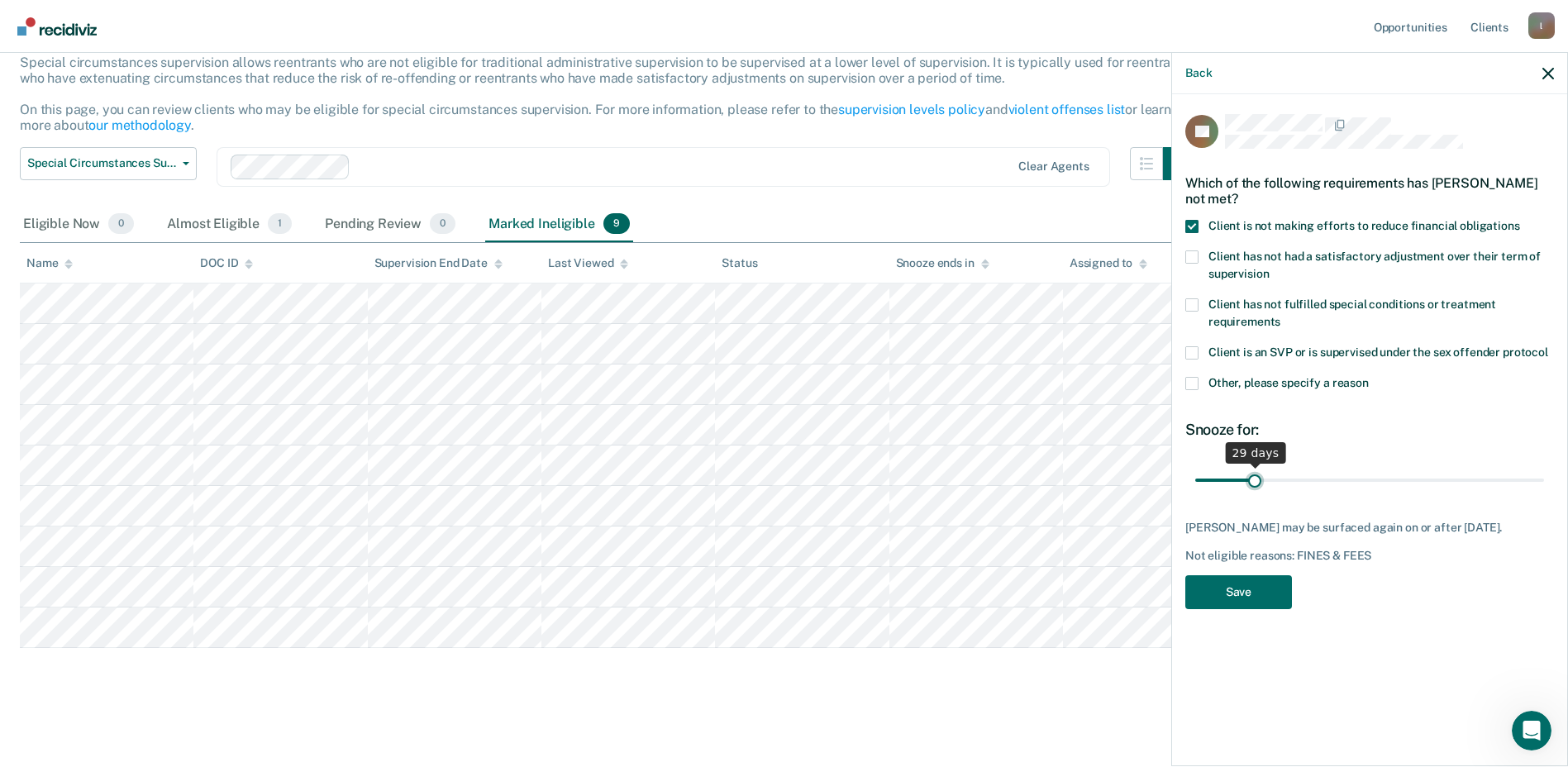
type input "29"
click at [1253, 479] on input "range" at bounding box center [1369, 480] width 349 height 29
click at [1251, 593] on button "Save" at bounding box center [1239, 592] width 106 height 34
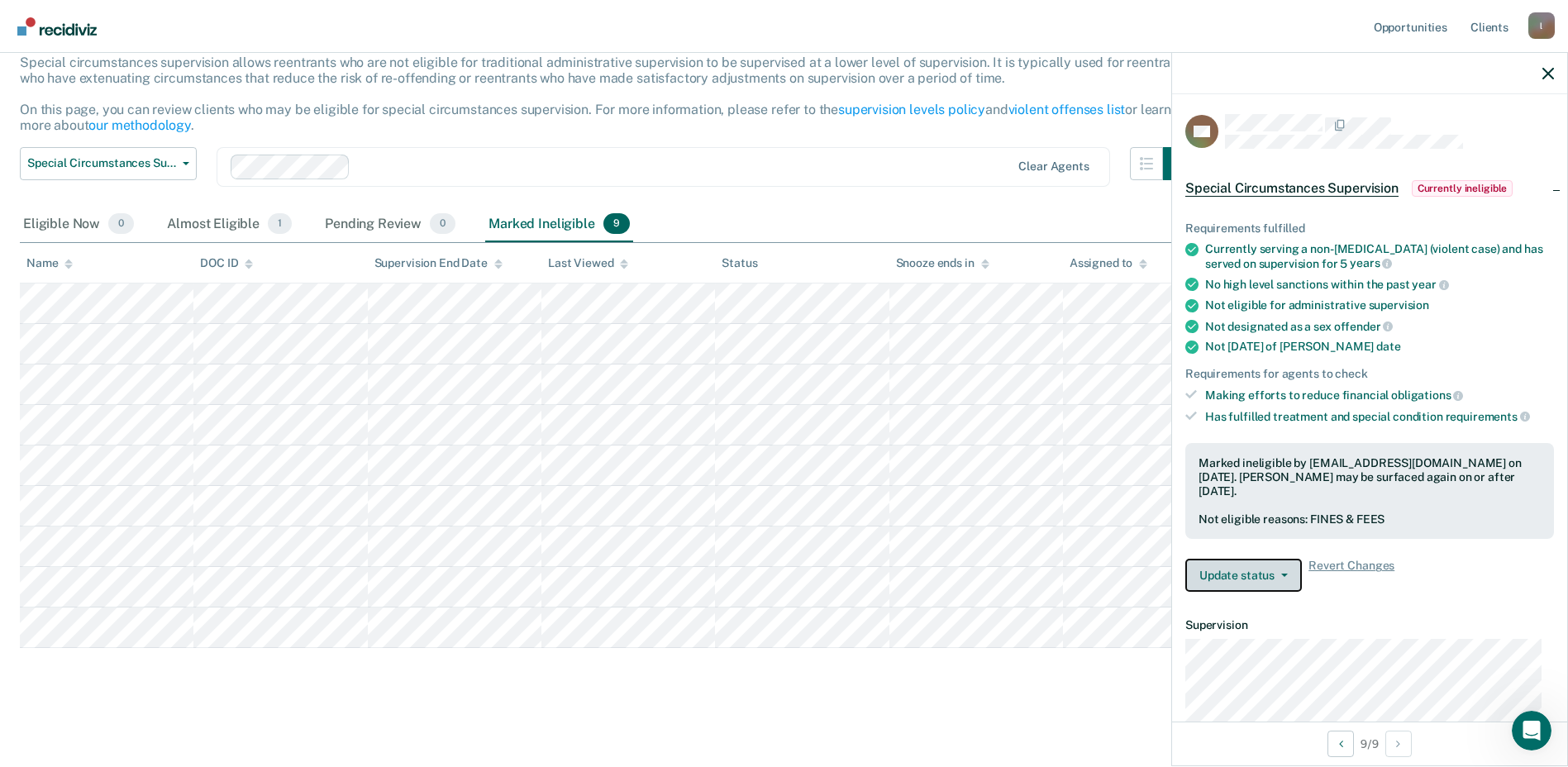
click at [1293, 575] on button "Update status" at bounding box center [1243, 575] width 117 height 33
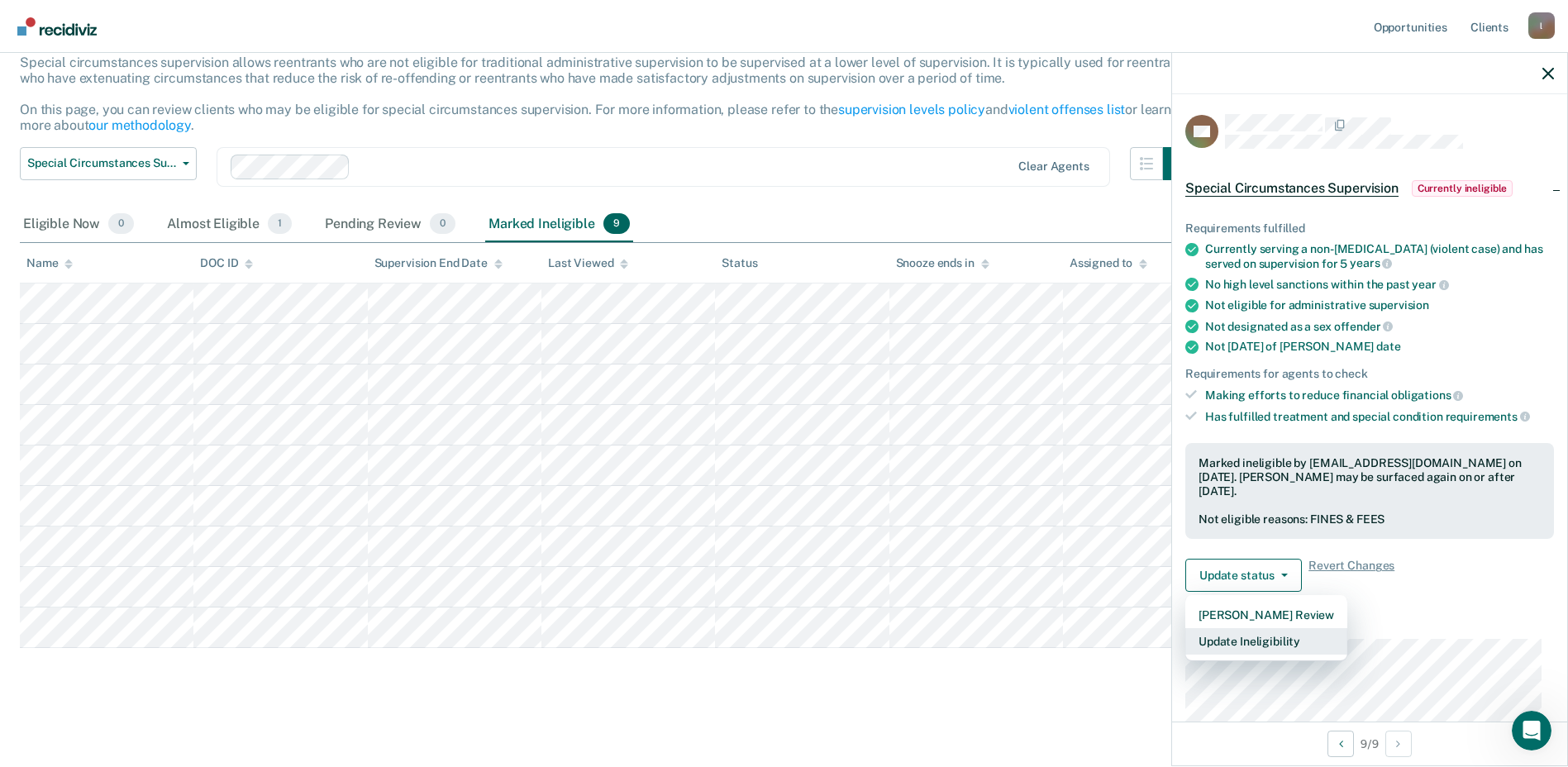
click at [1271, 641] on button "Update Ineligibility" at bounding box center [1266, 641] width 162 height 27
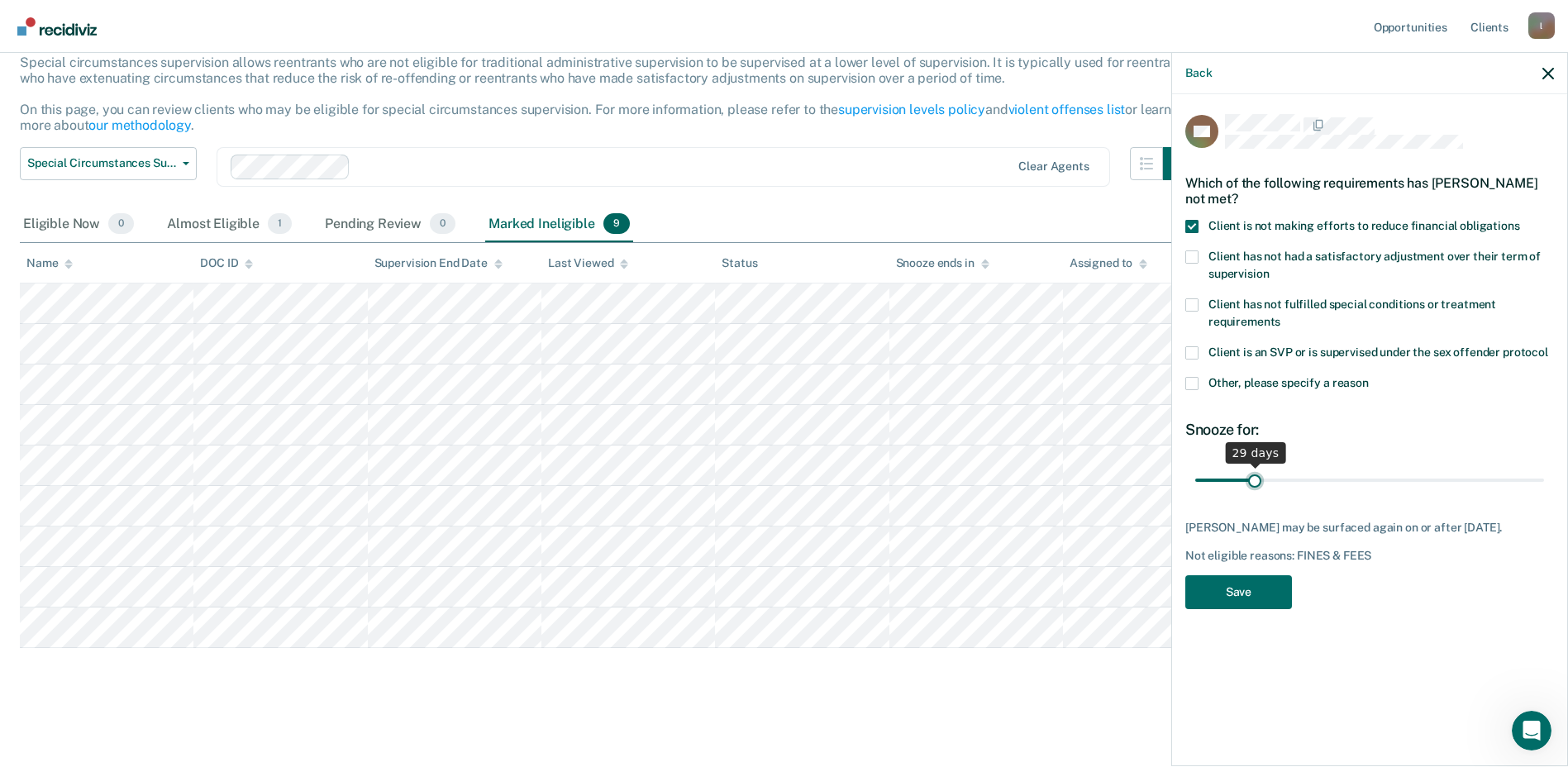
type input "29"
click at [1253, 478] on input "range" at bounding box center [1369, 480] width 349 height 29
click at [1252, 593] on button "Save" at bounding box center [1239, 592] width 106 height 34
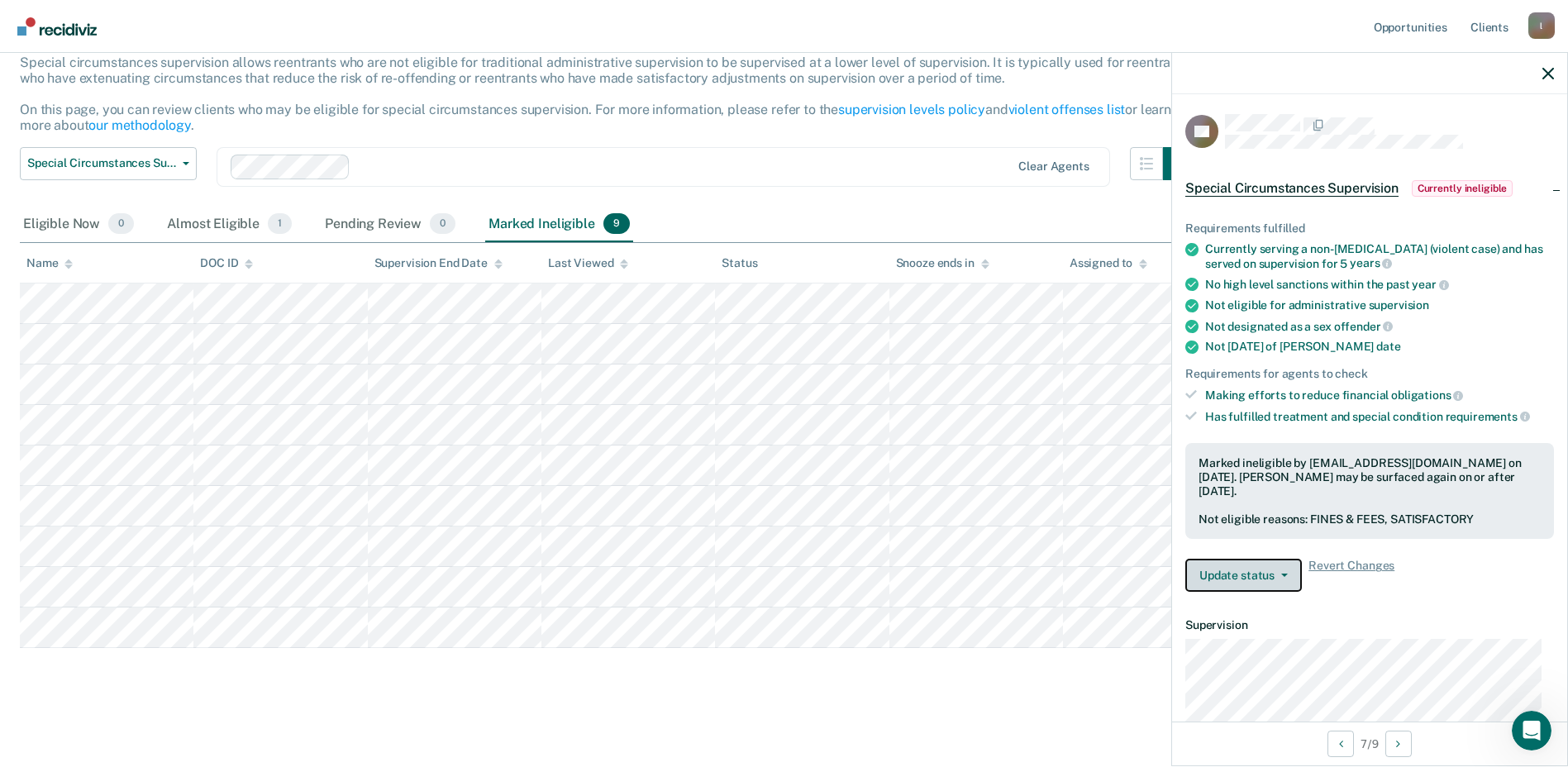
click at [1235, 574] on button "Update status" at bounding box center [1243, 575] width 117 height 33
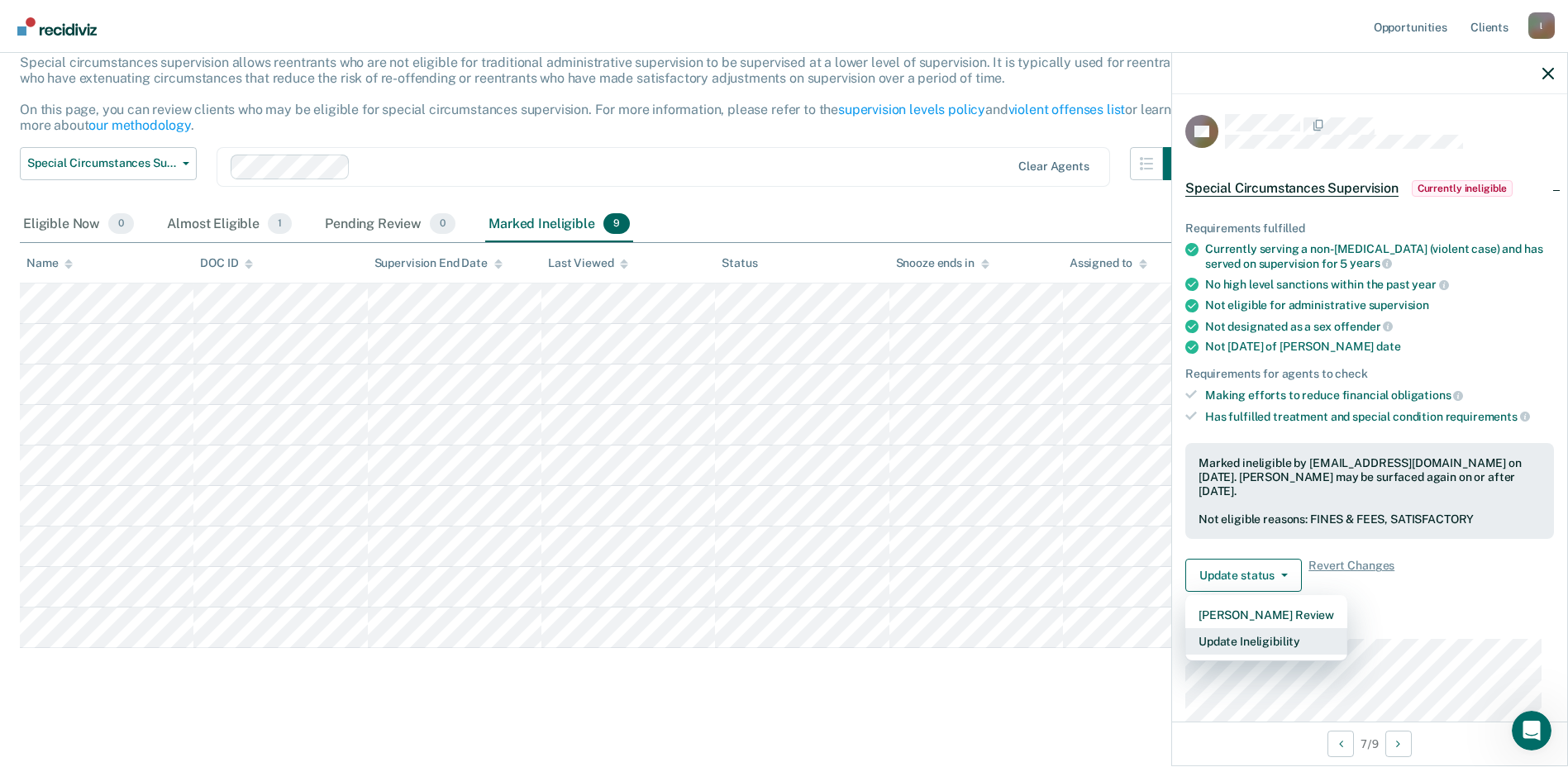
click at [1236, 639] on button "Update Ineligibility" at bounding box center [1266, 641] width 162 height 27
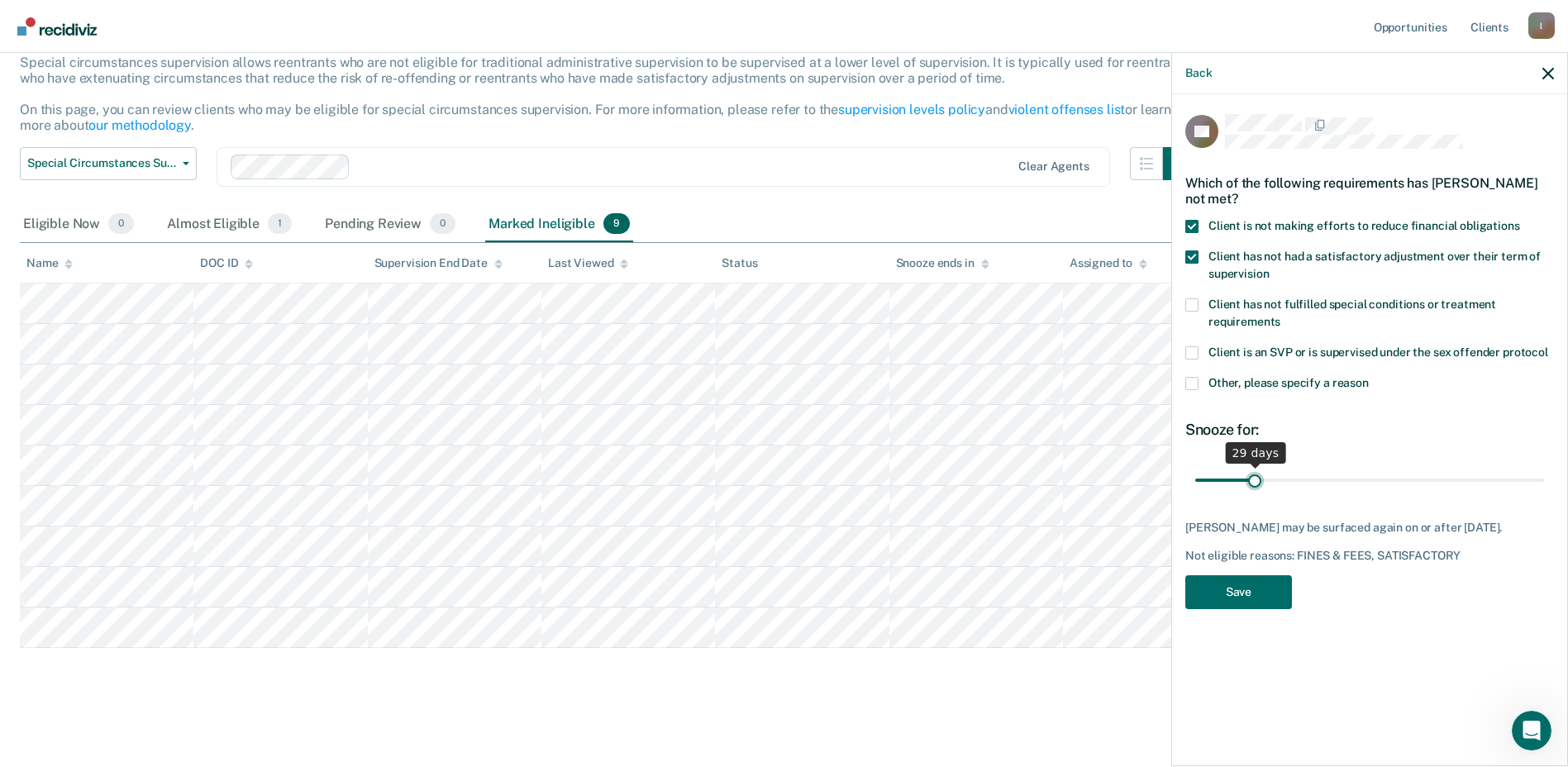
type input "29"
click at [1253, 477] on input "range" at bounding box center [1369, 480] width 349 height 29
click at [1255, 570] on div "CC Which of the following requirements has [PERSON_NAME] not met? Client is not…" at bounding box center [1370, 366] width 369 height 505
click at [1252, 589] on button "Save" at bounding box center [1239, 592] width 106 height 34
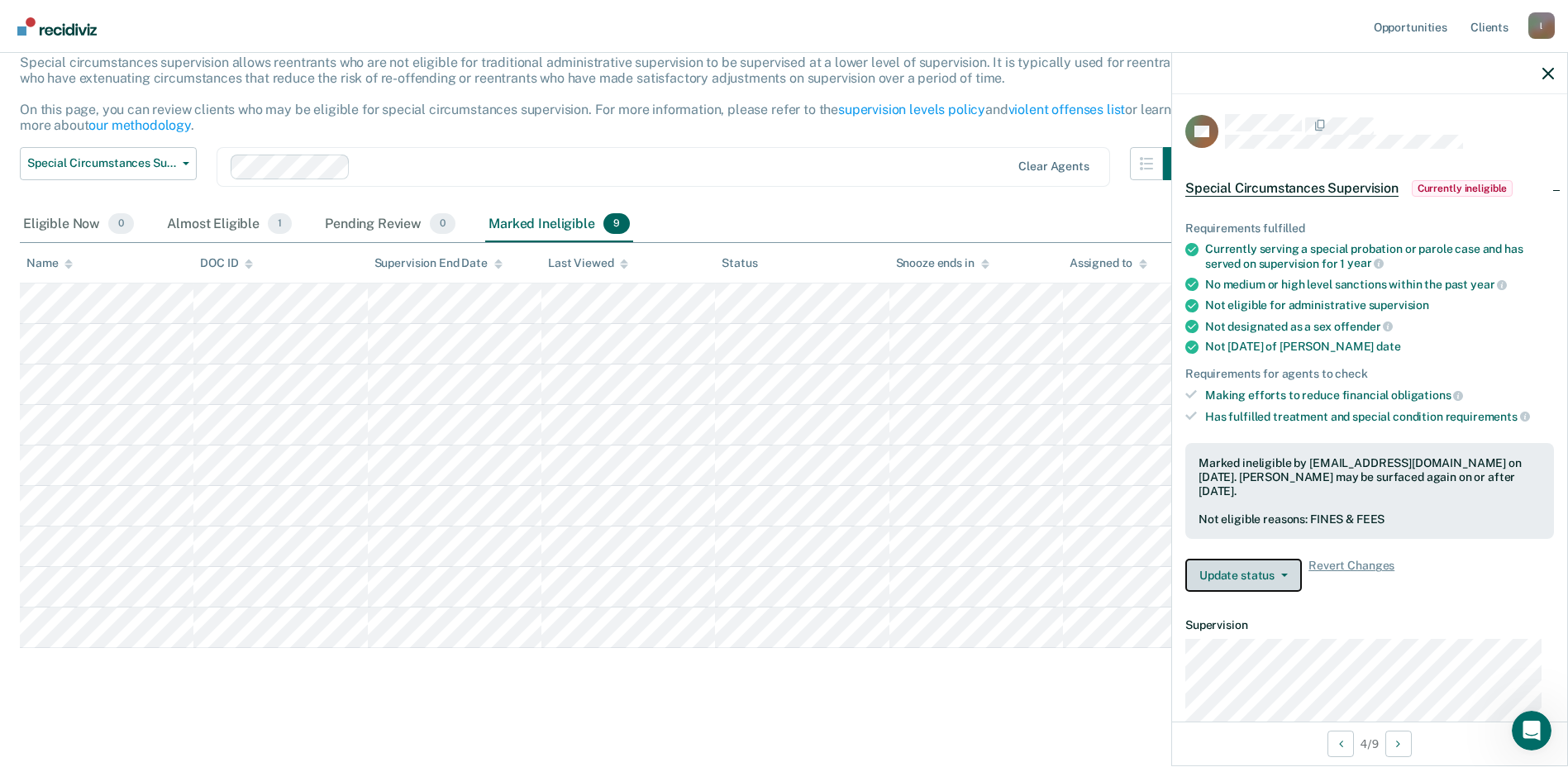
click at [1207, 565] on button "Update status" at bounding box center [1243, 575] width 117 height 33
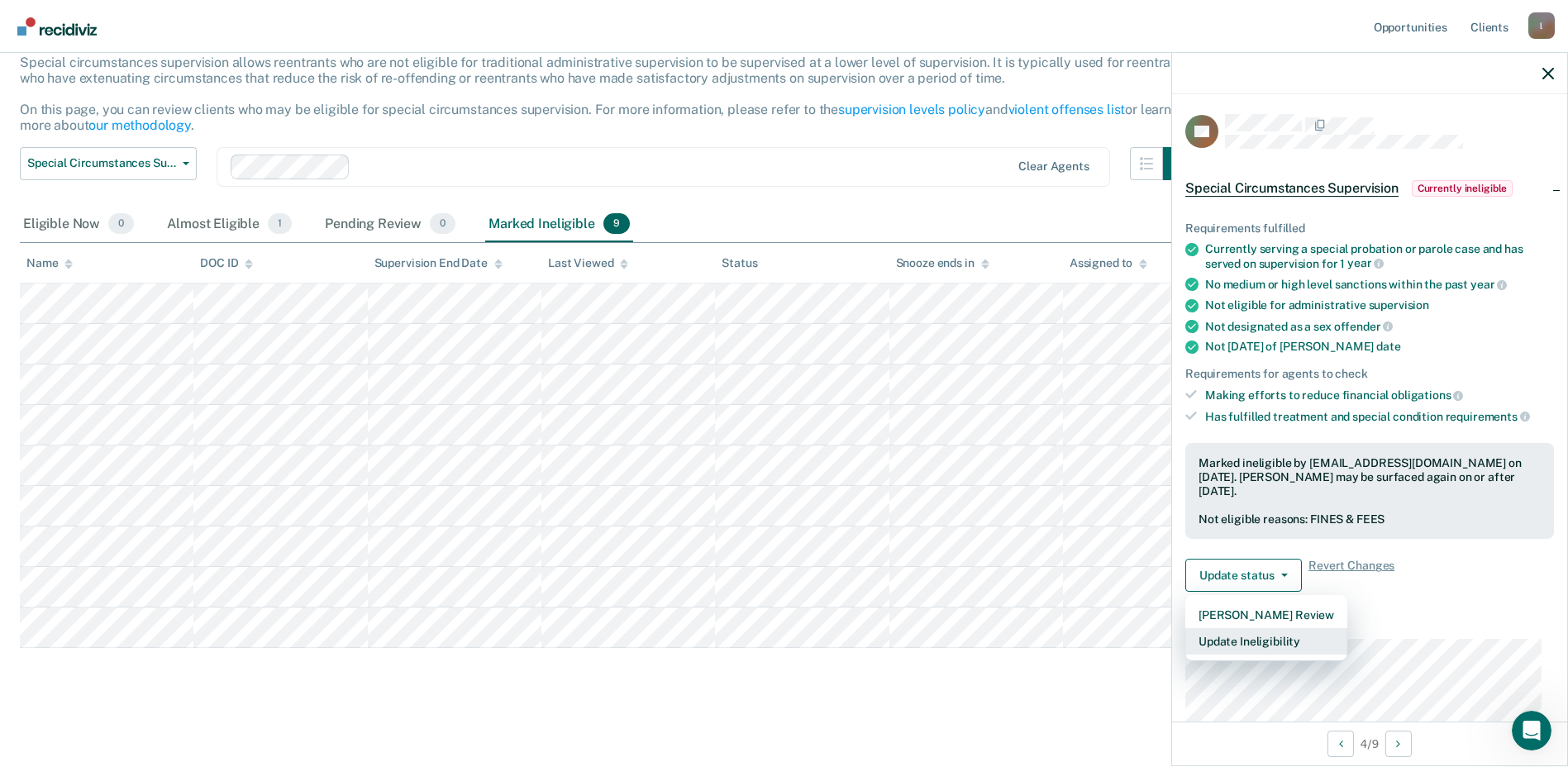
click at [1220, 637] on button "Update Ineligibility" at bounding box center [1266, 641] width 162 height 27
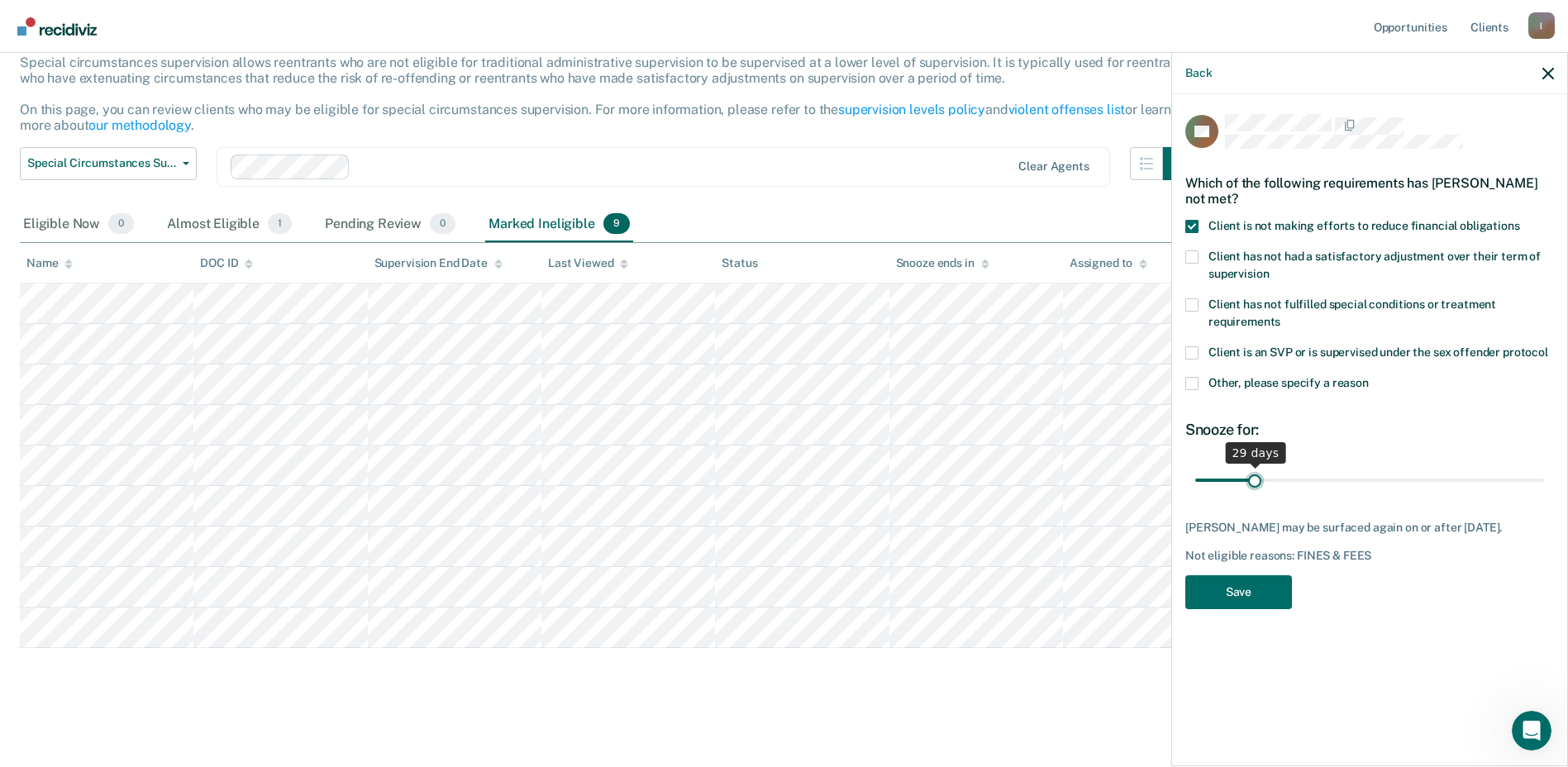
type input "29"
click at [1254, 479] on input "range" at bounding box center [1369, 480] width 349 height 29
click at [1237, 584] on button "Save" at bounding box center [1239, 592] width 106 height 34
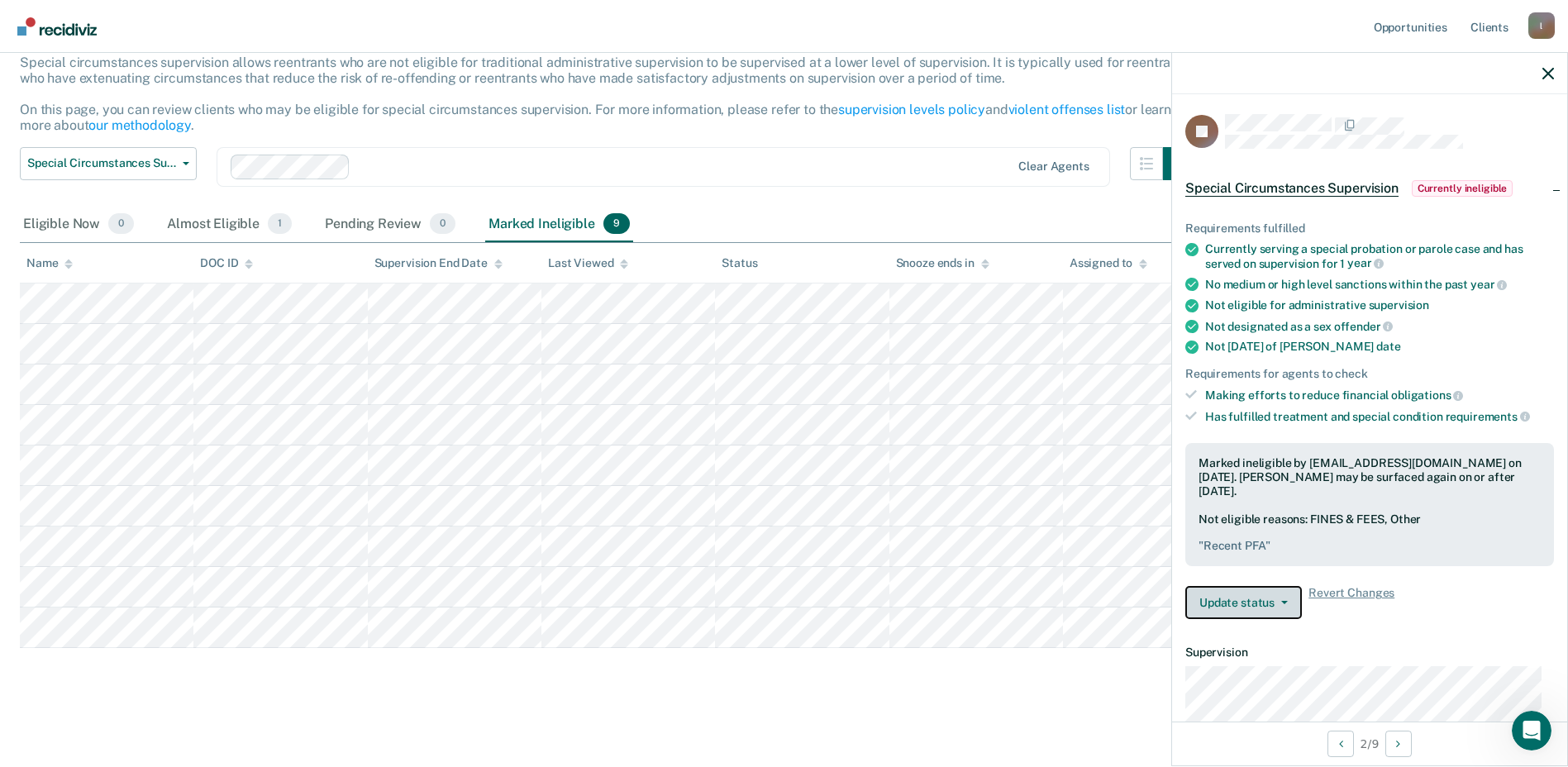
click at [1287, 603] on button "Update status" at bounding box center [1243, 603] width 117 height 33
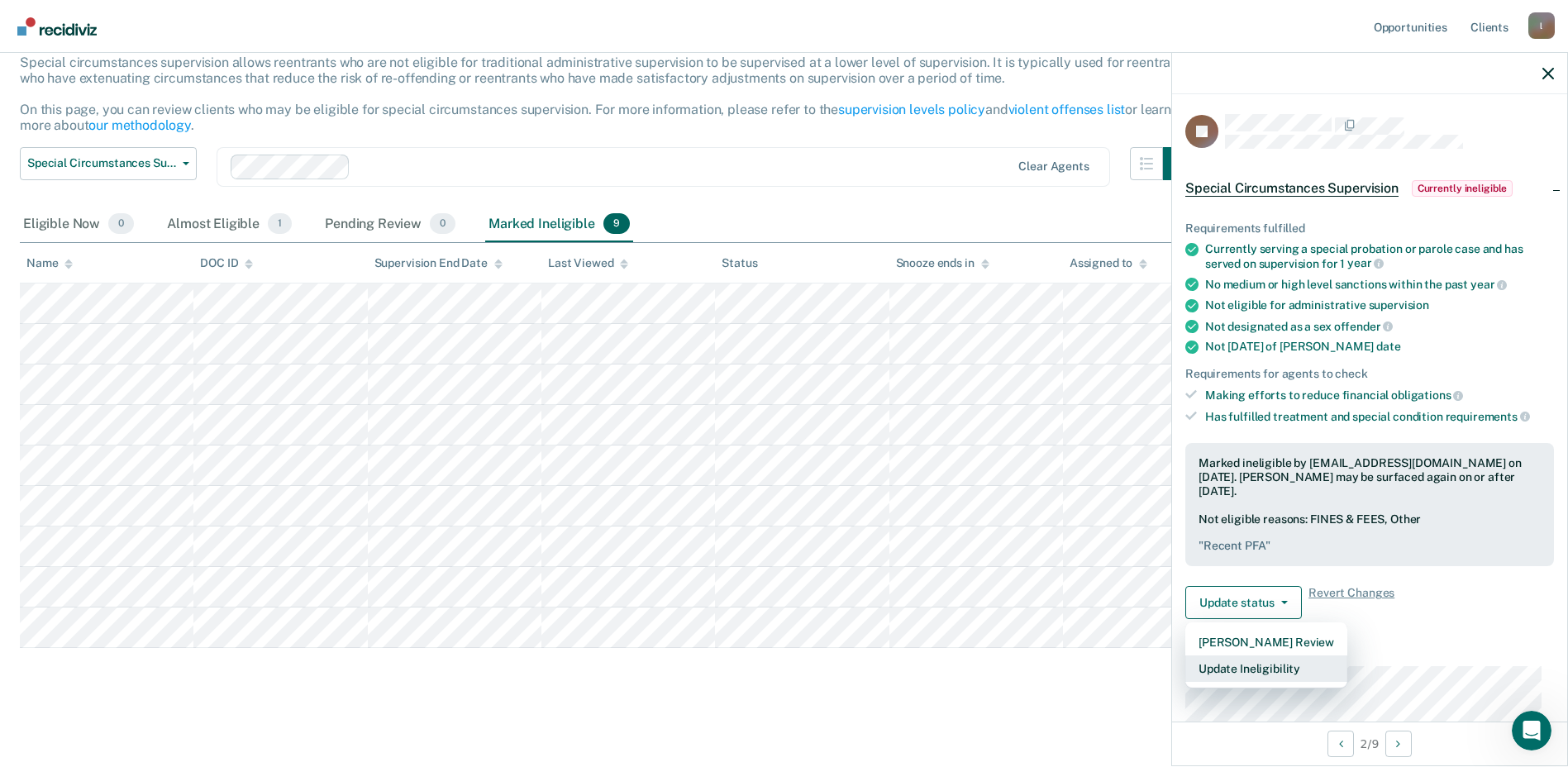
click at [1263, 673] on button "Update Ineligibility" at bounding box center [1266, 668] width 162 height 27
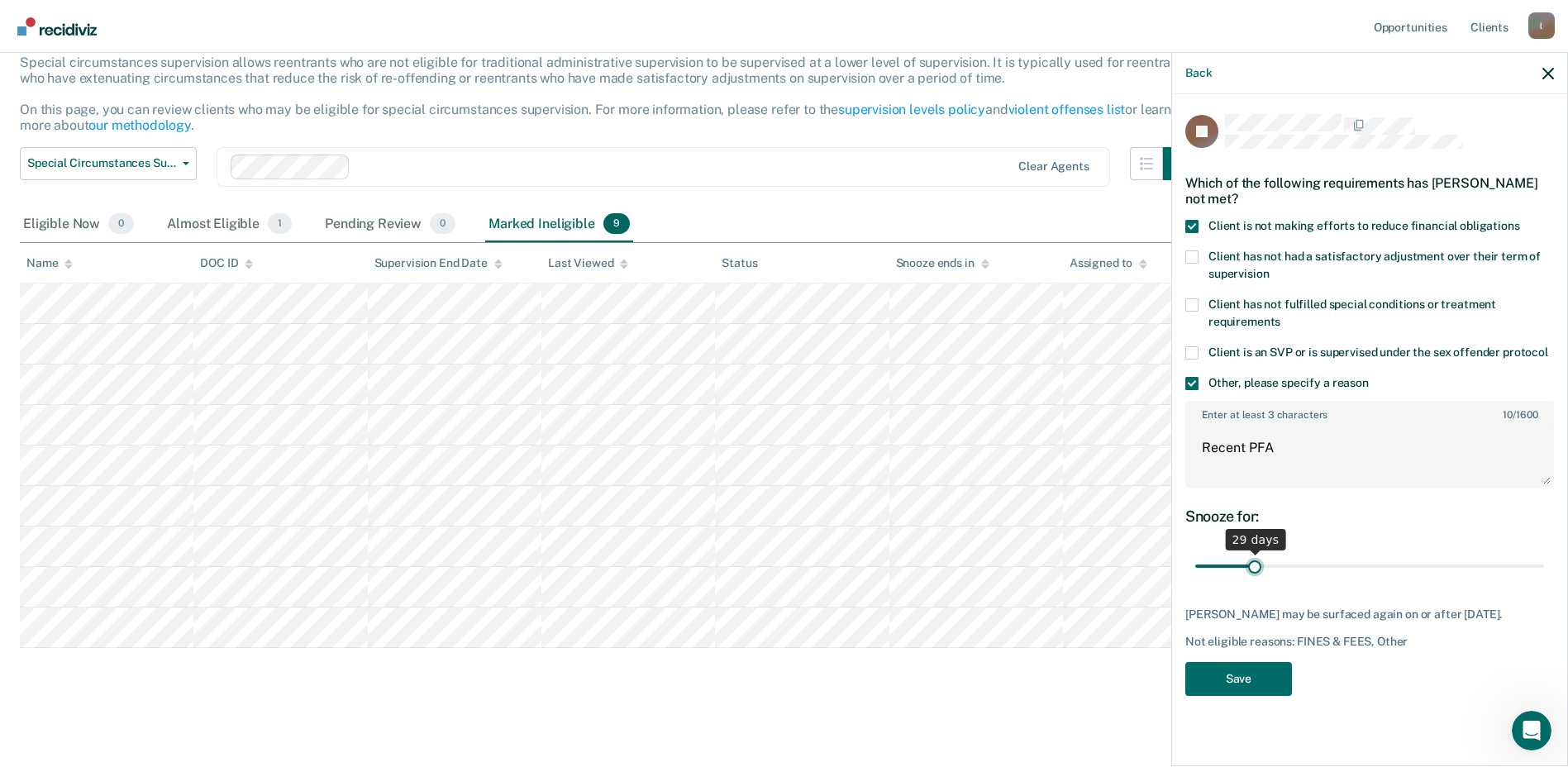
type input "29"
click at [1254, 561] on input "range" at bounding box center [1369, 567] width 349 height 29
click at [1240, 695] on button "Save" at bounding box center [1239, 678] width 106 height 34
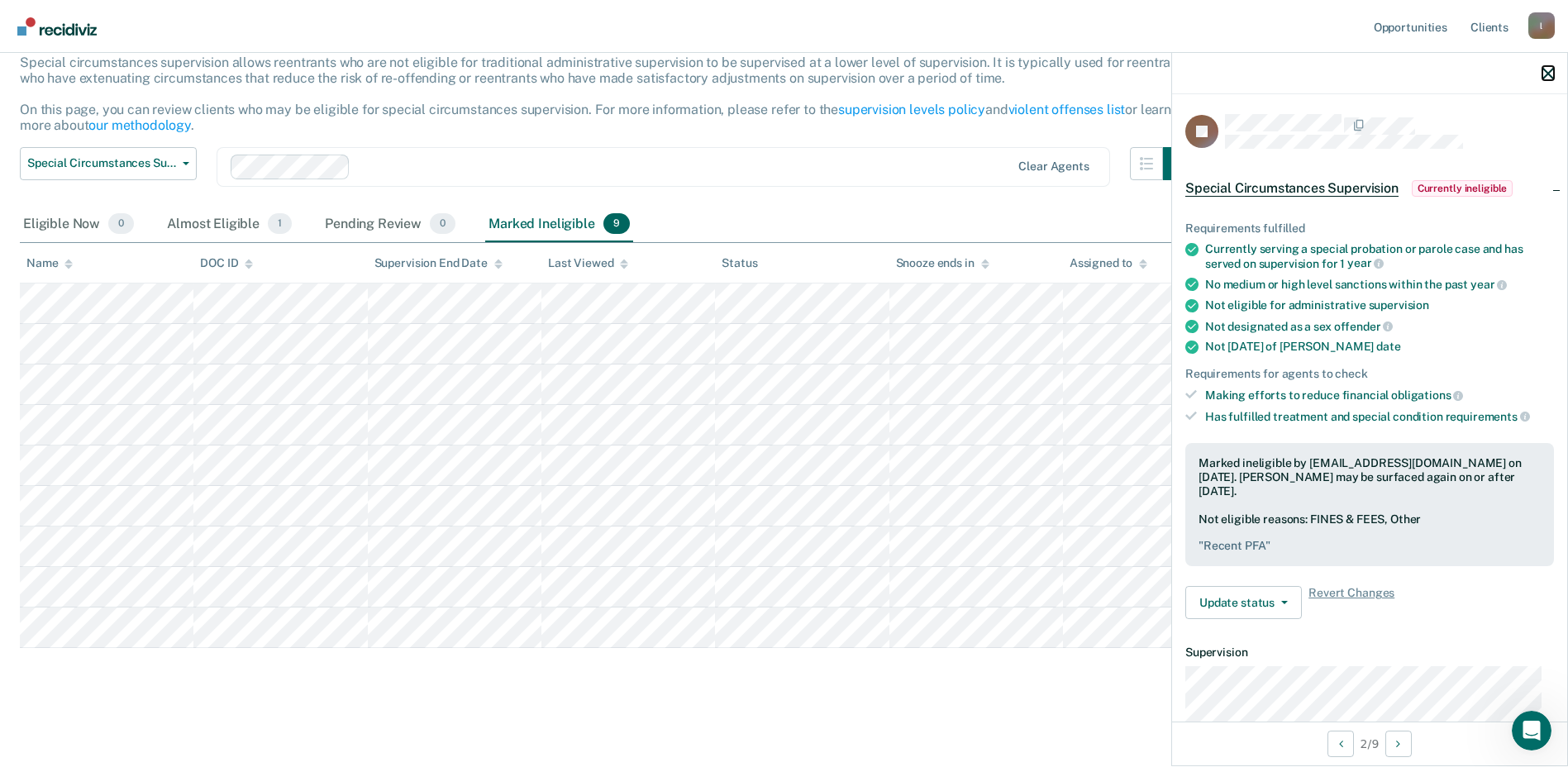
click at [1551, 78] on icon "button" at bounding box center [1548, 73] width 12 height 12
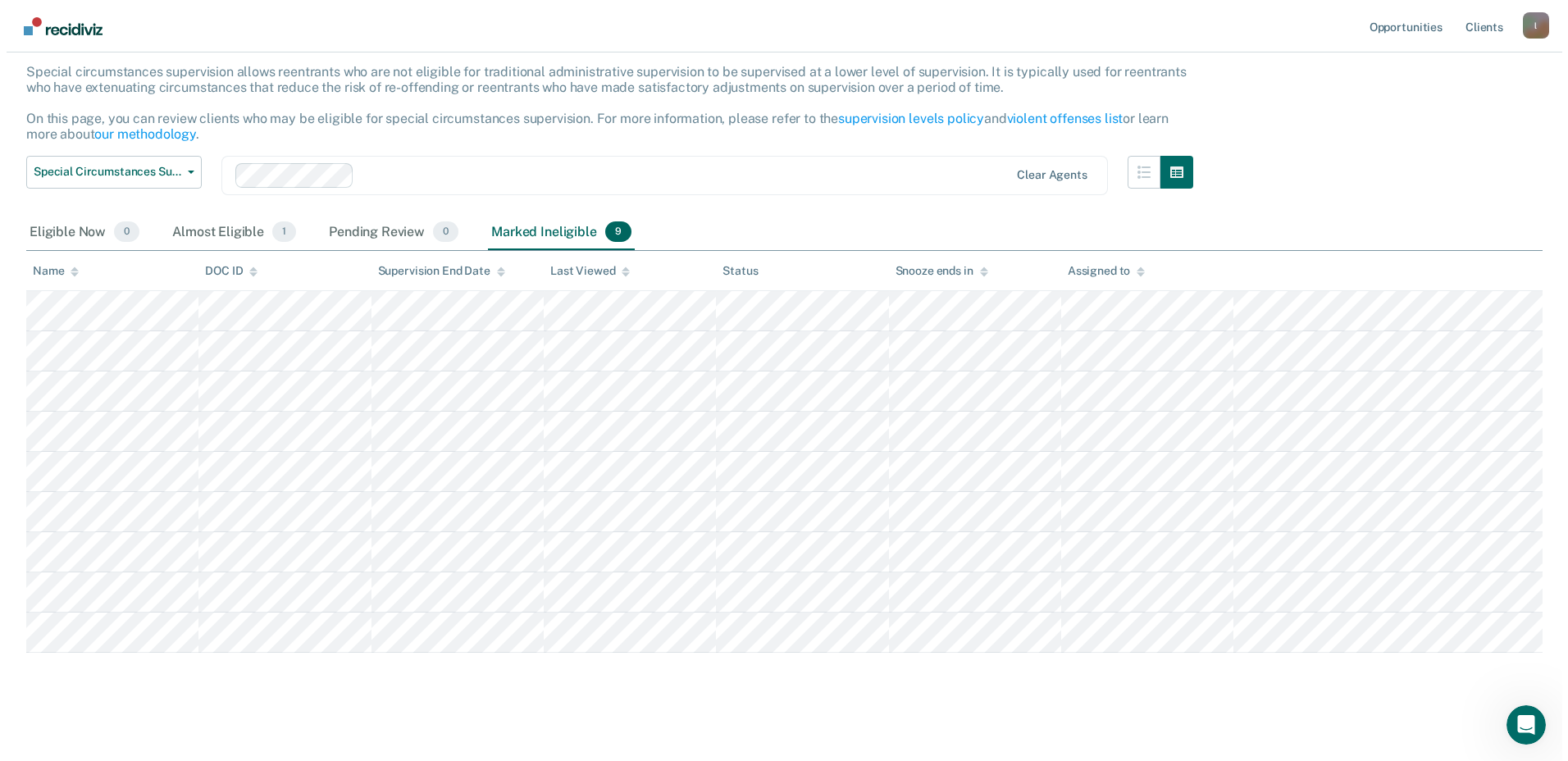
scroll to position [0, 0]
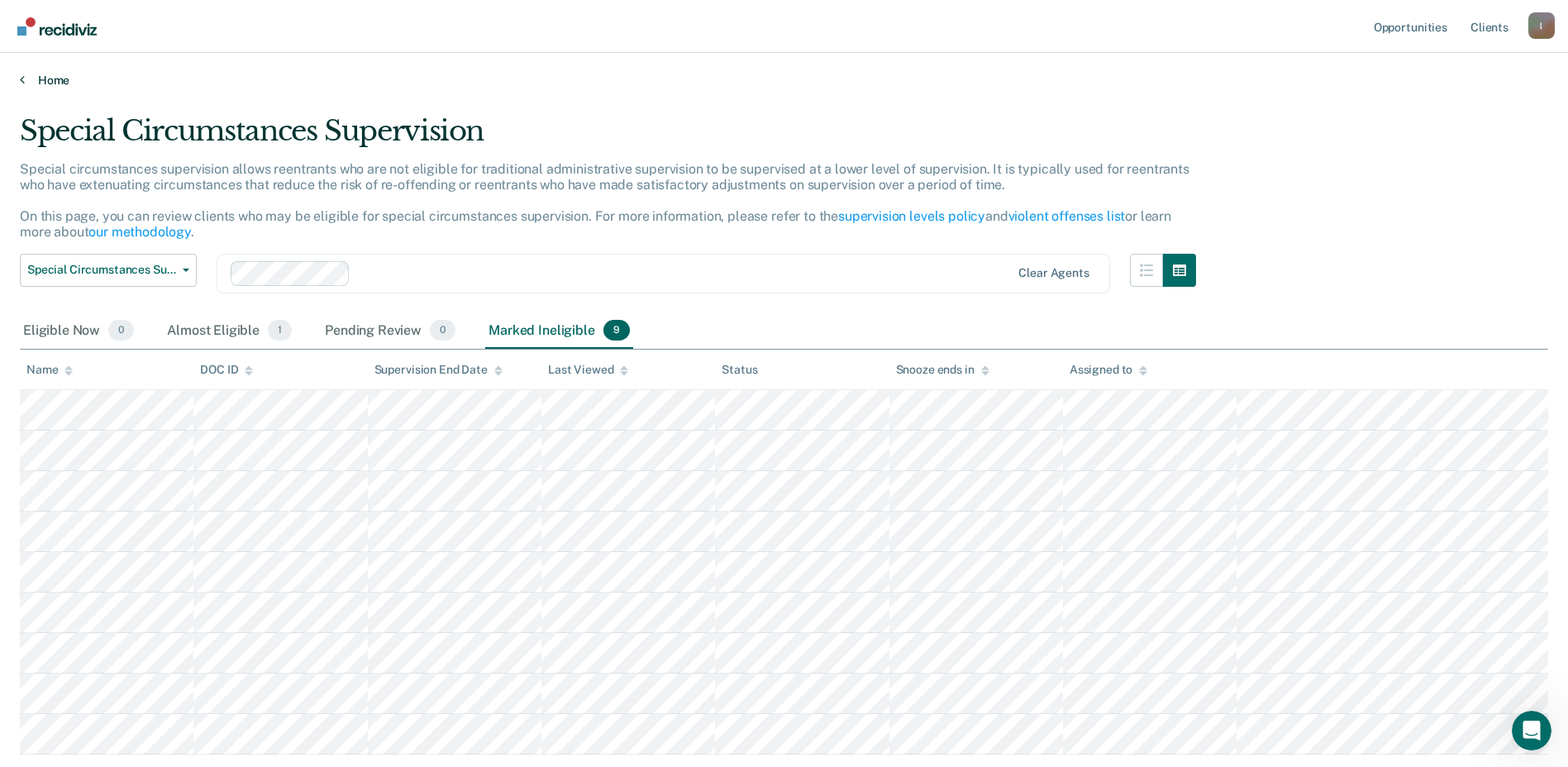
click at [62, 85] on link "Home" at bounding box center [784, 80] width 1528 height 15
